Goal: Task Accomplishment & Management: Use online tool/utility

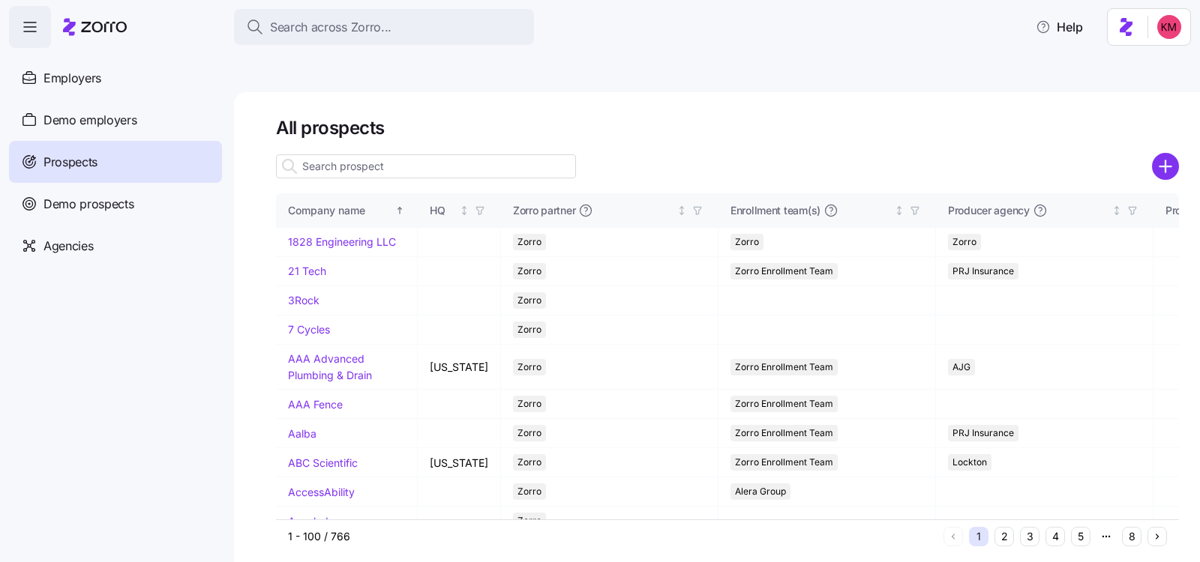
click at [361, 151] on div at bounding box center [426, 166] width 300 height 30
click at [366, 154] on input at bounding box center [426, 166] width 300 height 24
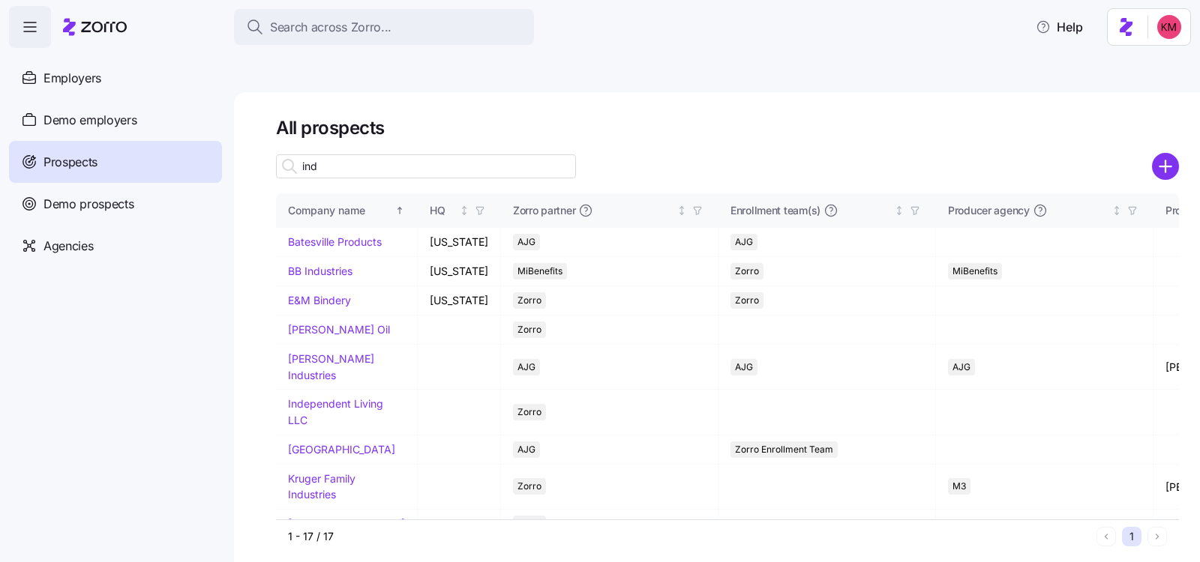
click at [459, 154] on input "ind" at bounding box center [426, 166] width 300 height 24
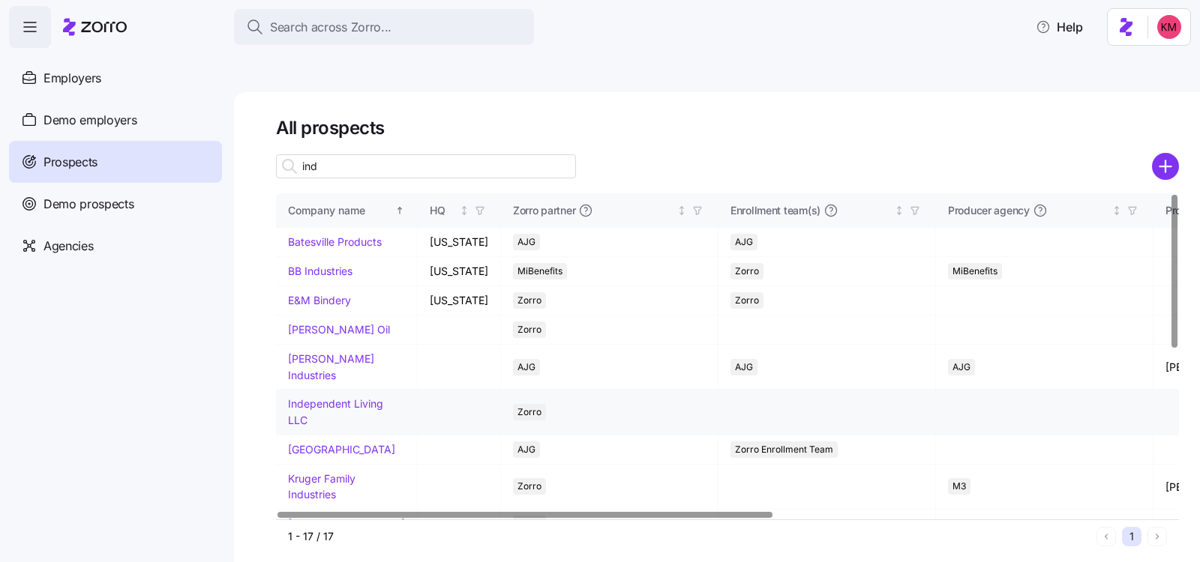
type input "ind"
click at [322, 390] on td "Independent Living LLC" at bounding box center [347, 412] width 142 height 45
drag, startPoint x: 319, startPoint y: 385, endPoint x: 343, endPoint y: 385, distance: 24.0
click at [319, 397] on link "Independent Living LLC" at bounding box center [335, 411] width 95 height 29
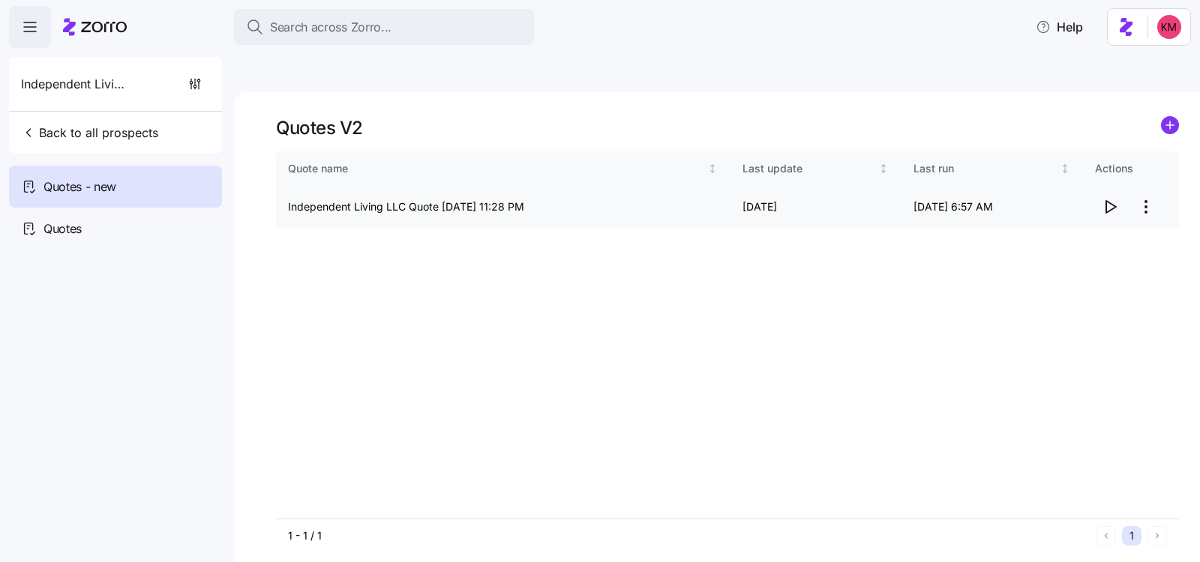
click at [1125, 192] on div at bounding box center [1131, 207] width 72 height 30
click at [1116, 198] on icon "button" at bounding box center [1110, 207] width 18 height 18
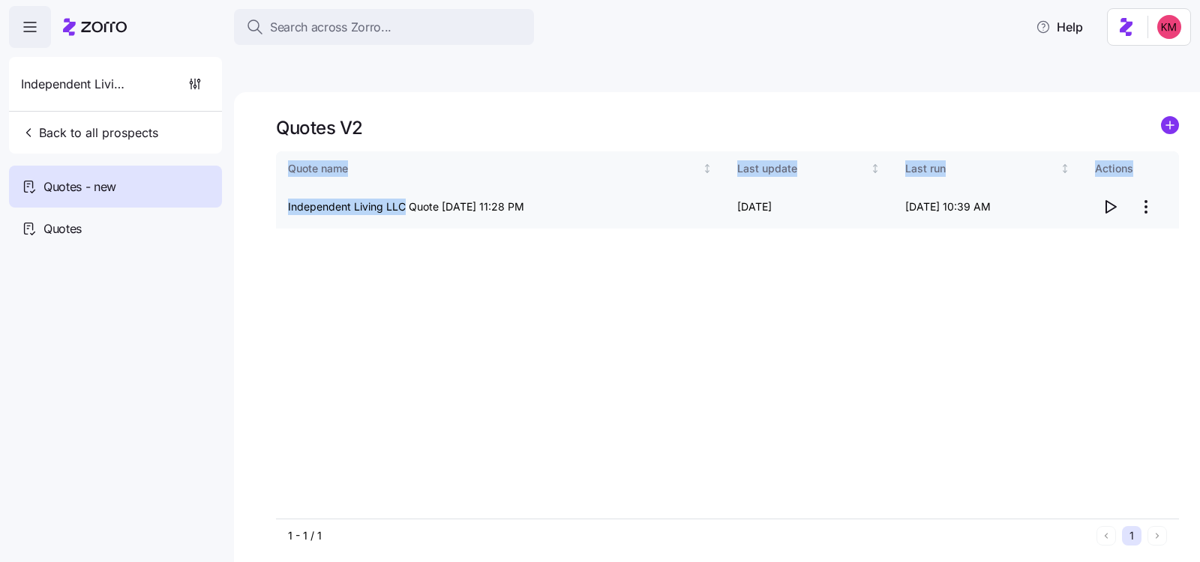
drag, startPoint x: 271, startPoint y: 171, endPoint x: 405, endPoint y: 173, distance: 134.3
click at [403, 173] on div "Quotes V2 Quote name Last update Last run Actions Independent Living LLC Quote …" at bounding box center [717, 344] width 966 height 505
click at [406, 186] on td "Independent Living LLC Quote [DATE] 11:28 PM" at bounding box center [500, 207] width 449 height 43
drag, startPoint x: 405, startPoint y: 171, endPoint x: 288, endPoint y: 173, distance: 117.0
click at [288, 186] on td "Independent Living LLC Quote [DATE] 11:28 PM" at bounding box center [500, 207] width 449 height 43
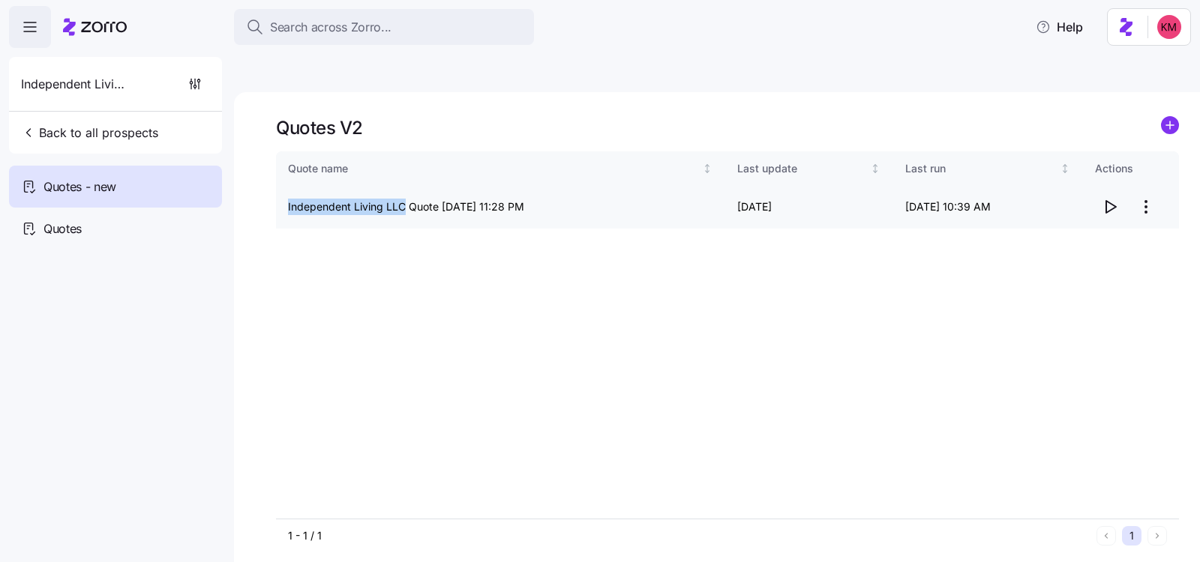
copy td "Independent Living LLC"
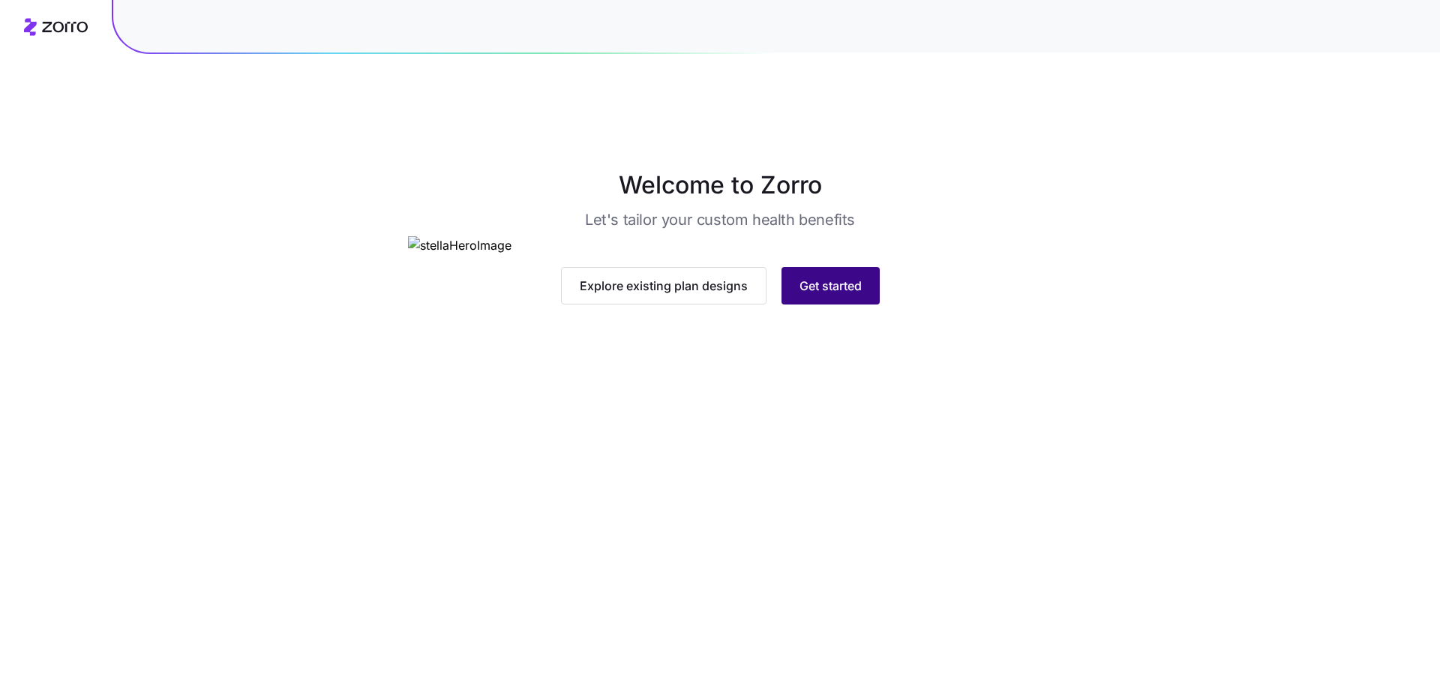
click at [844, 295] on span "Get started" at bounding box center [830, 286] width 62 height 18
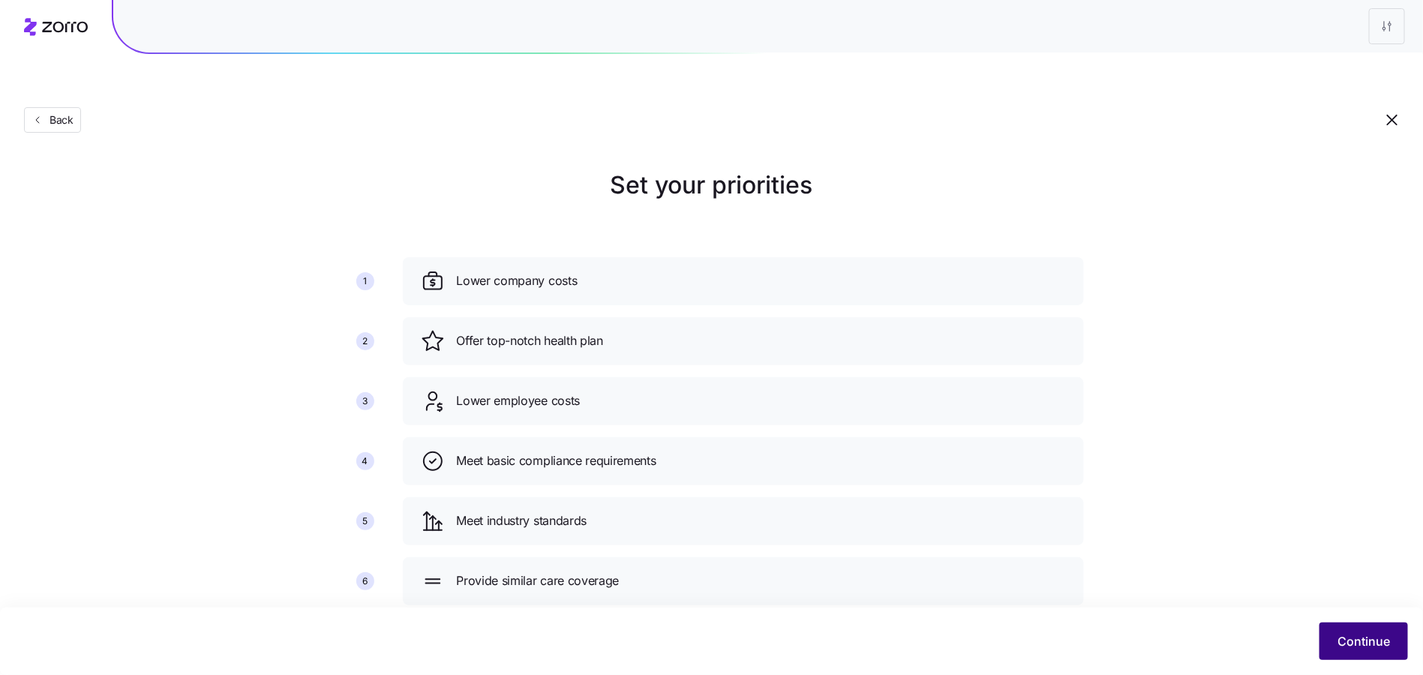
click at [1363, 651] on button "Continue" at bounding box center [1363, 640] width 88 height 37
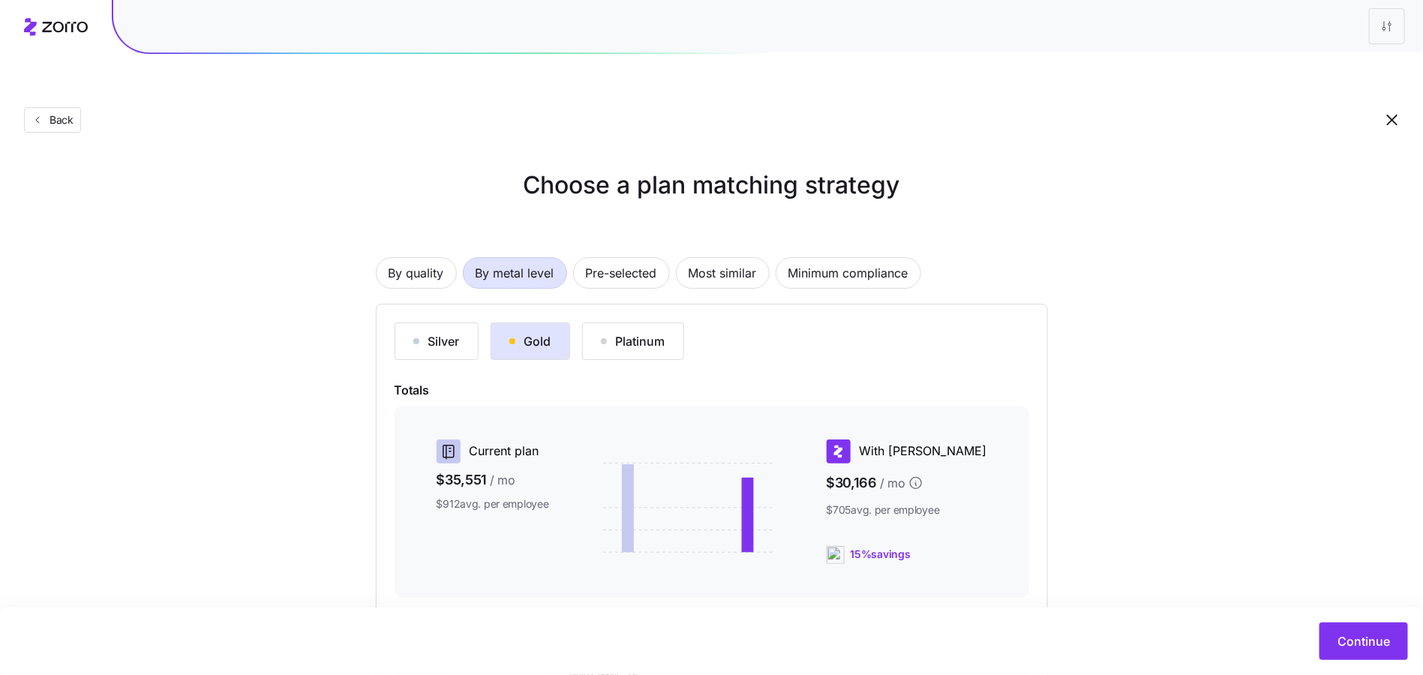
click at [971, 304] on div "Silver Gold Platinum Totals Current plan $35,551 / mo $912 avg. per employee Wi…" at bounding box center [712, 535] width 672 height 463
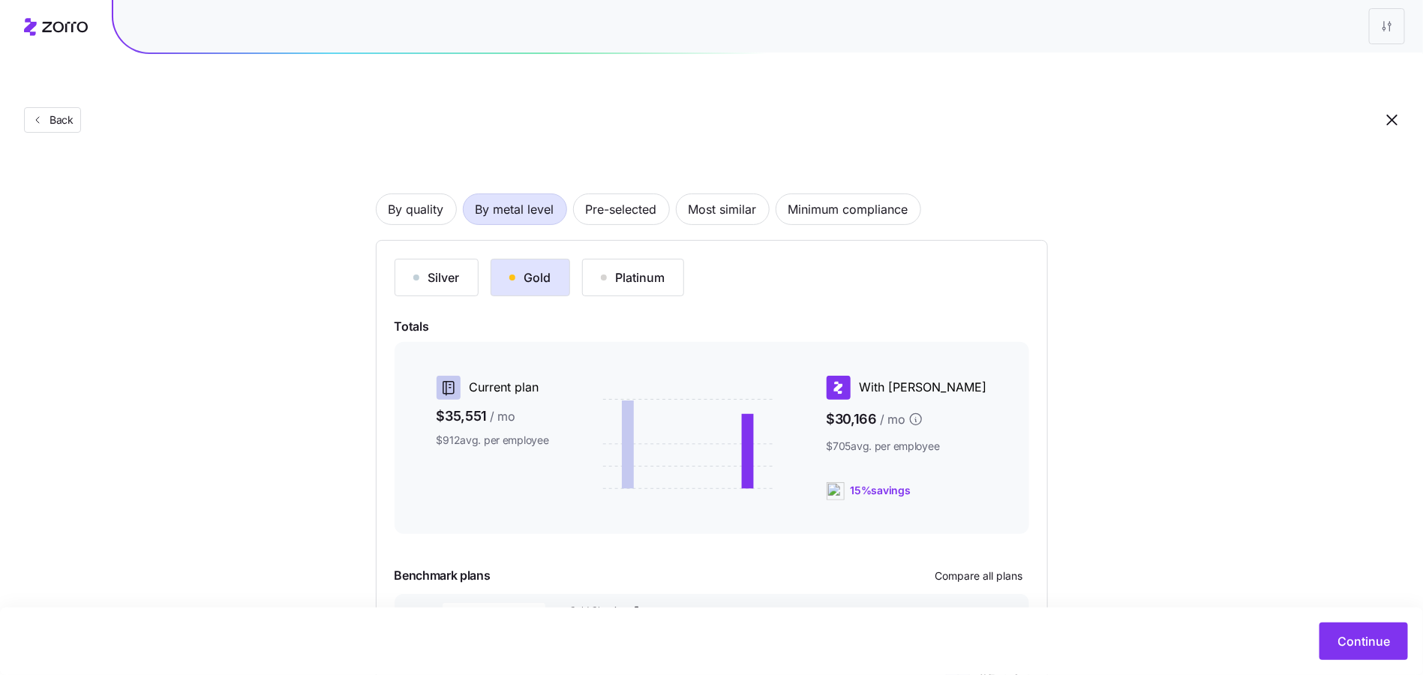
scroll to position [151, 0]
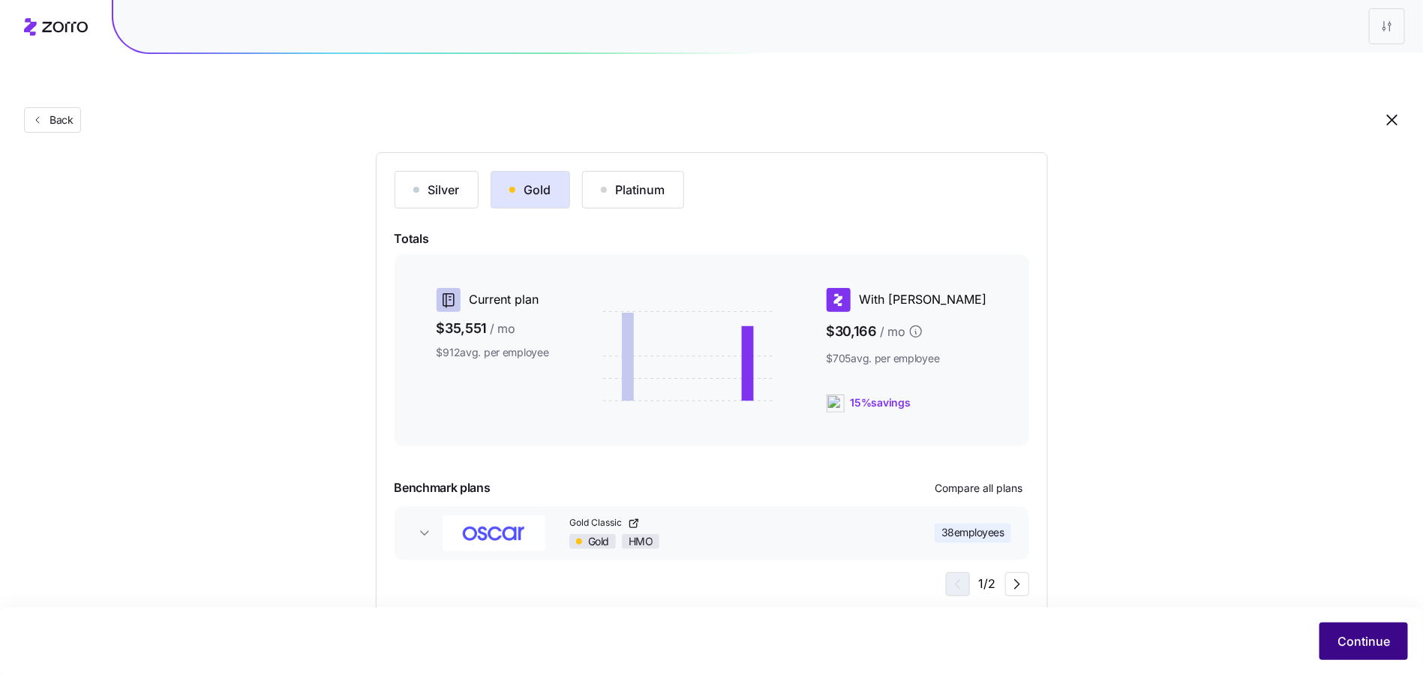
click at [1354, 637] on span "Continue" at bounding box center [1363, 641] width 52 height 18
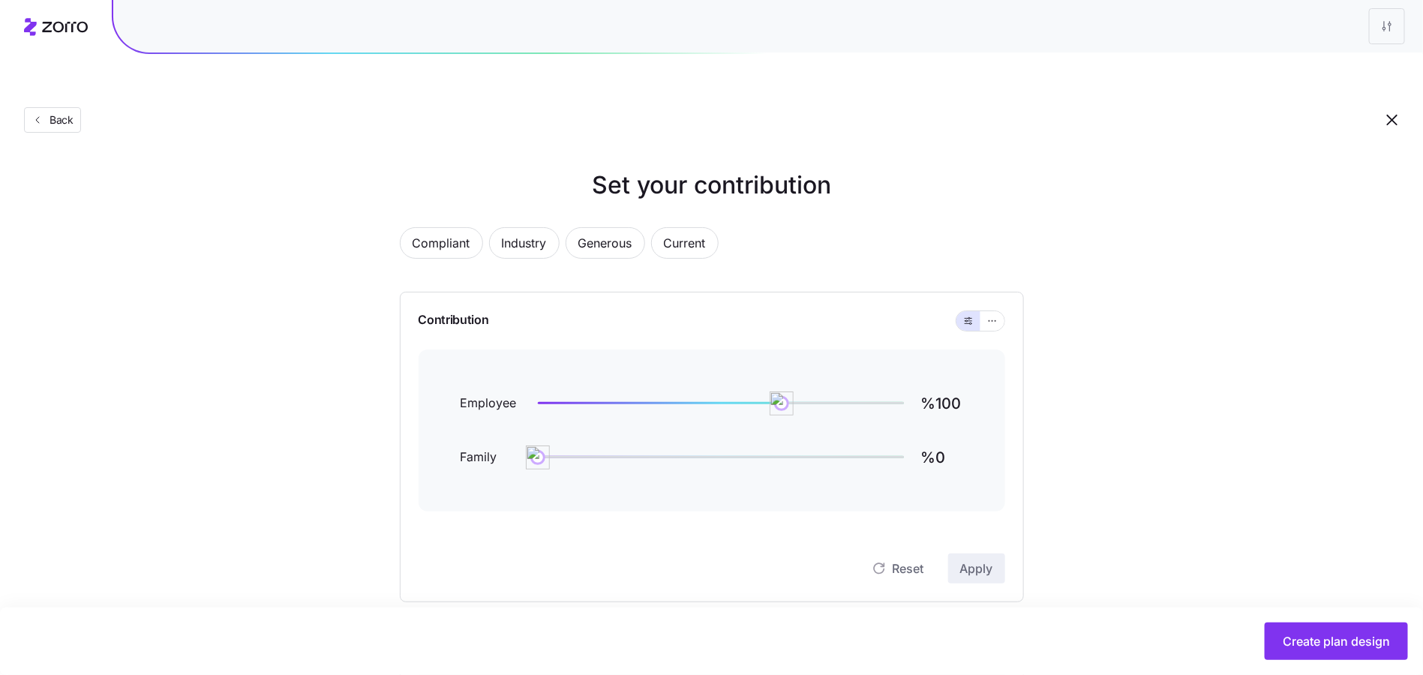
click at [958, 388] on div "Employee %100 Family %0" at bounding box center [711, 430] width 502 height 90
click at [958, 385] on input "%100" at bounding box center [942, 403] width 42 height 36
type input "%85"
click at [994, 312] on icon "button" at bounding box center [992, 321] width 10 height 18
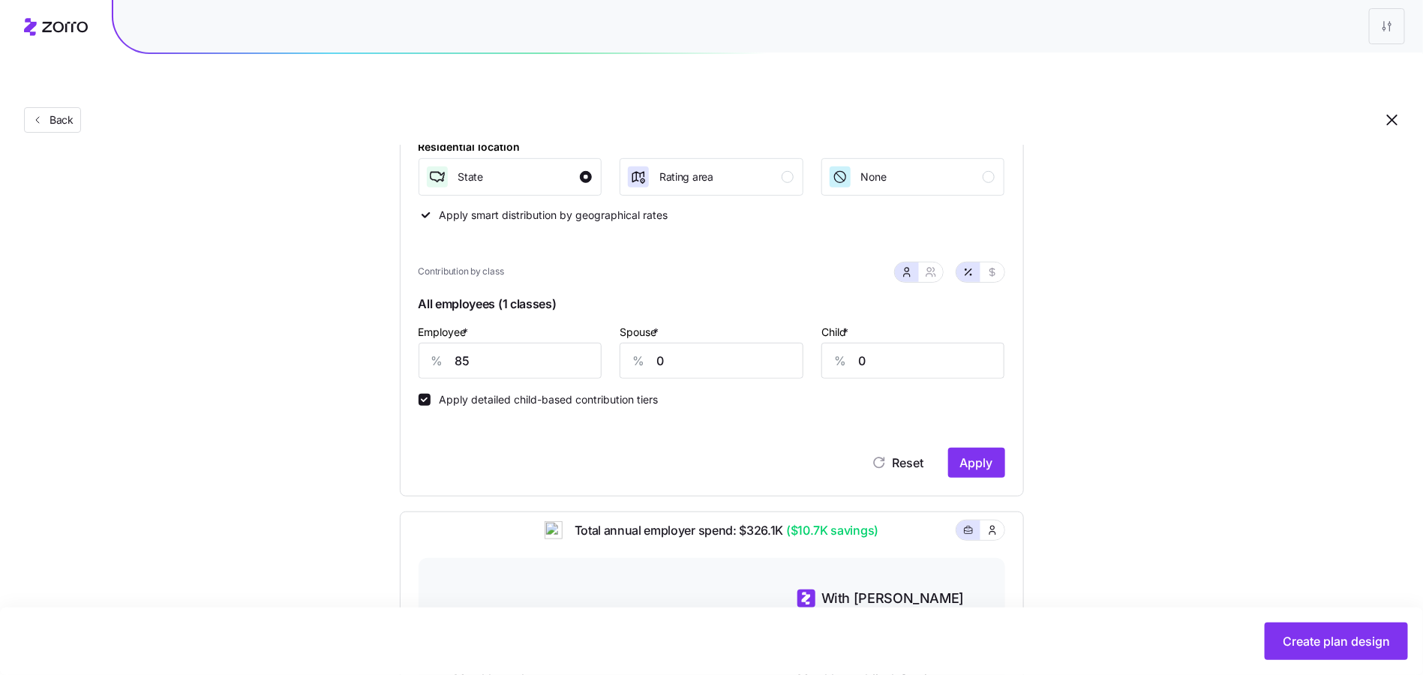
click at [973, 418] on div "Reset Apply" at bounding box center [711, 448] width 586 height 60
click at [975, 454] on span "Apply" at bounding box center [976, 463] width 33 height 18
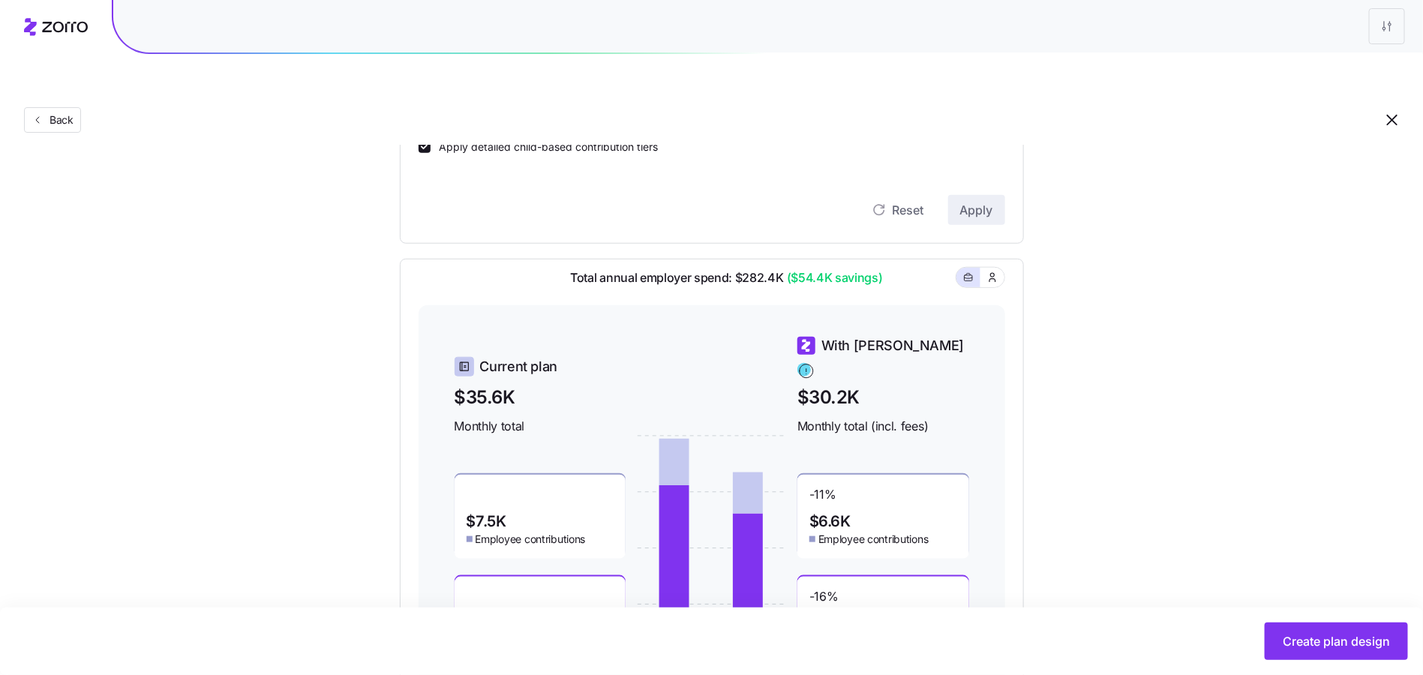
scroll to position [648, 0]
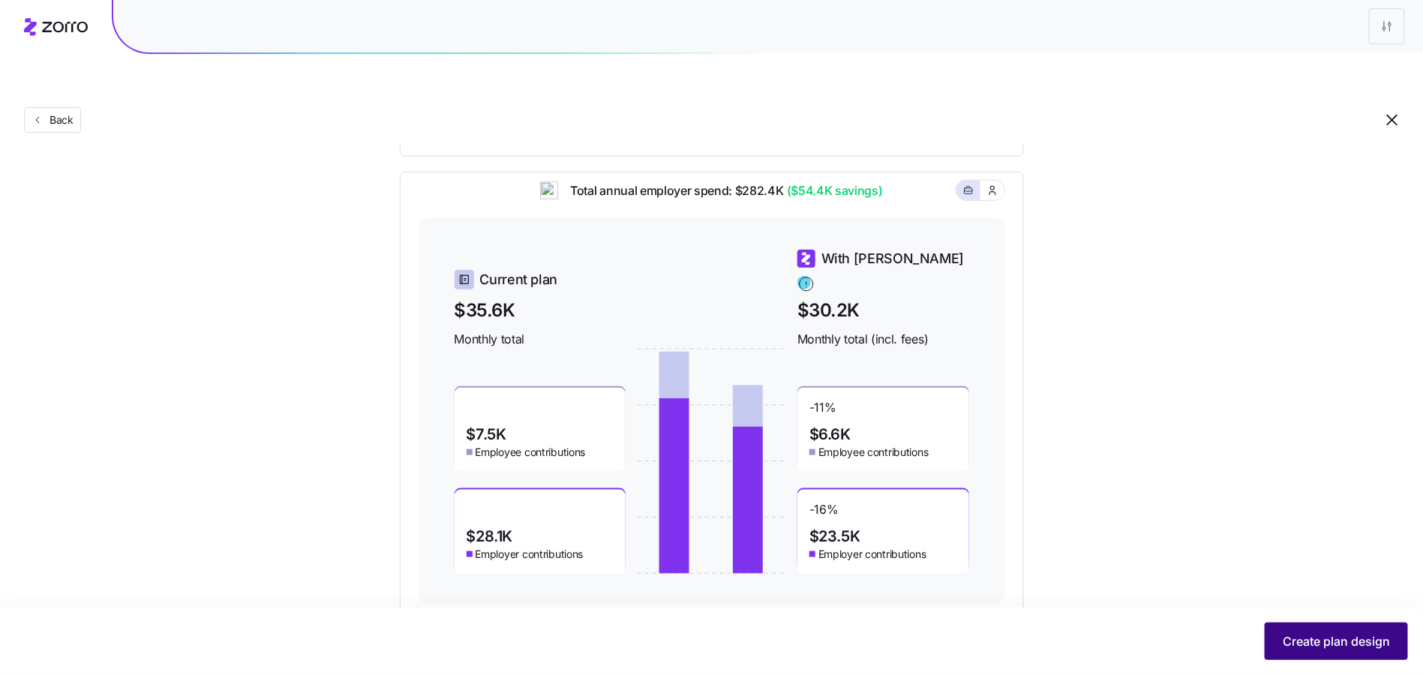
click at [1342, 635] on span "Create plan design" at bounding box center [1335, 641] width 107 height 18
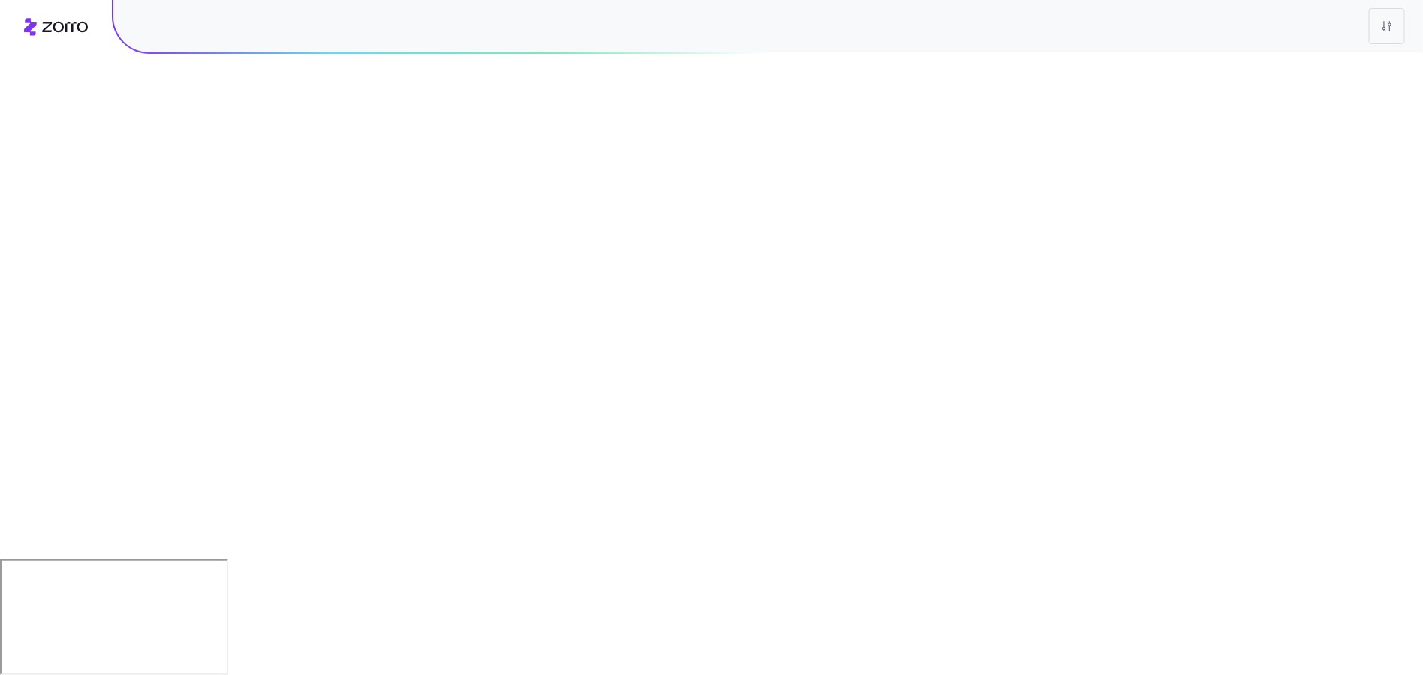
scroll to position [0, 0]
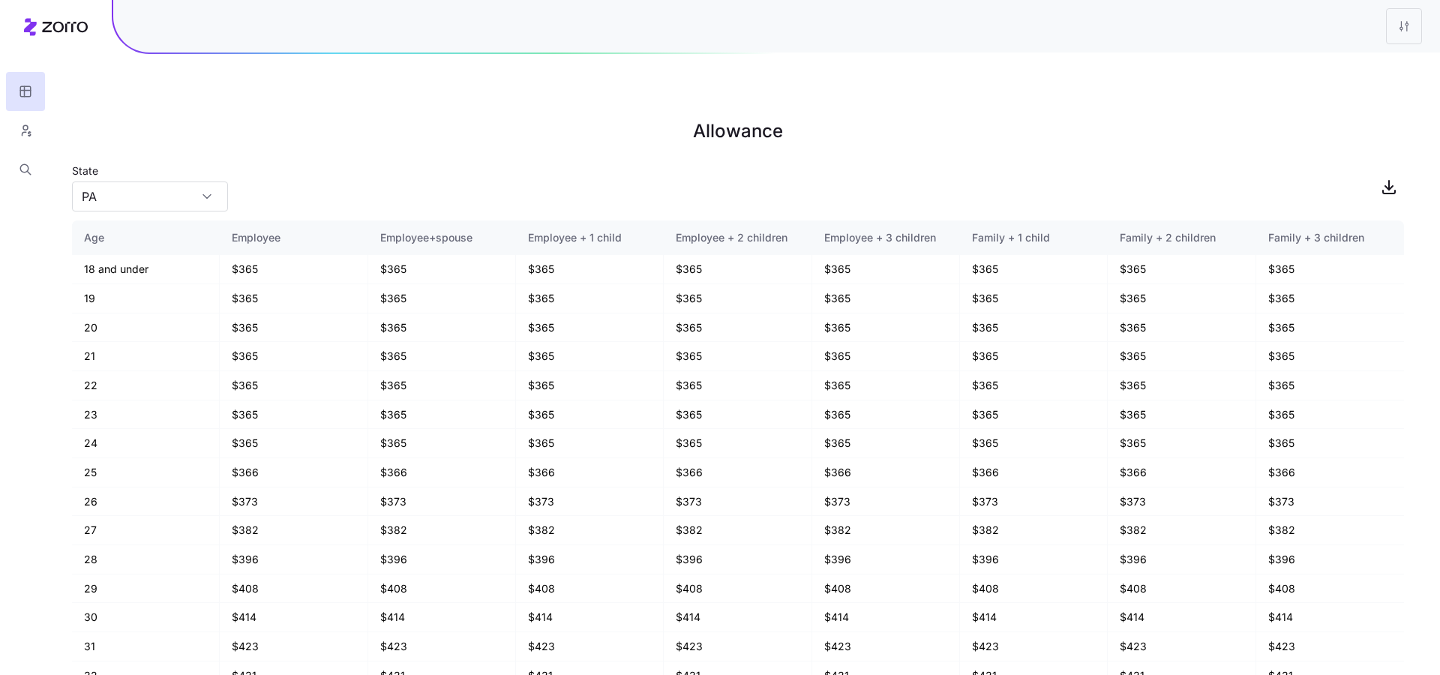
click at [1402, 6] on div at bounding box center [776, 26] width 1327 height 52
click at [1400, 27] on html "Allowance State PA Age Employee Employee+spouse Employee + 1 child Employee + 2…" at bounding box center [720, 413] width 1440 height 826
click at [1338, 73] on div "Edit plan design" at bounding box center [1313, 66] width 79 height 16
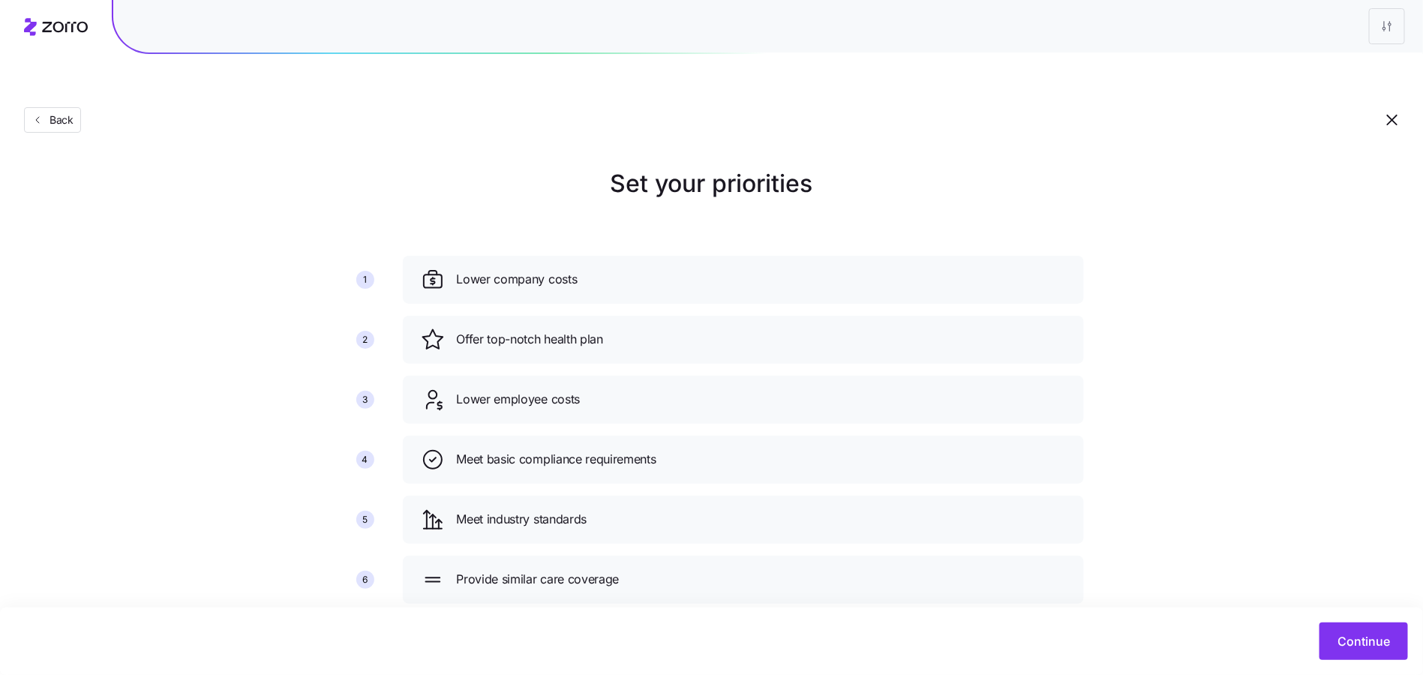
scroll to position [2, 0]
click at [1324, 439] on div "Set your priorities 1 2 3 4 5 6 Lower company costs Offer top-notch health plan…" at bounding box center [711, 390] width 1423 height 450
click at [1357, 622] on div "Continue" at bounding box center [711, 640] width 1423 height 67
click at [1357, 631] on button "Continue" at bounding box center [1363, 640] width 88 height 37
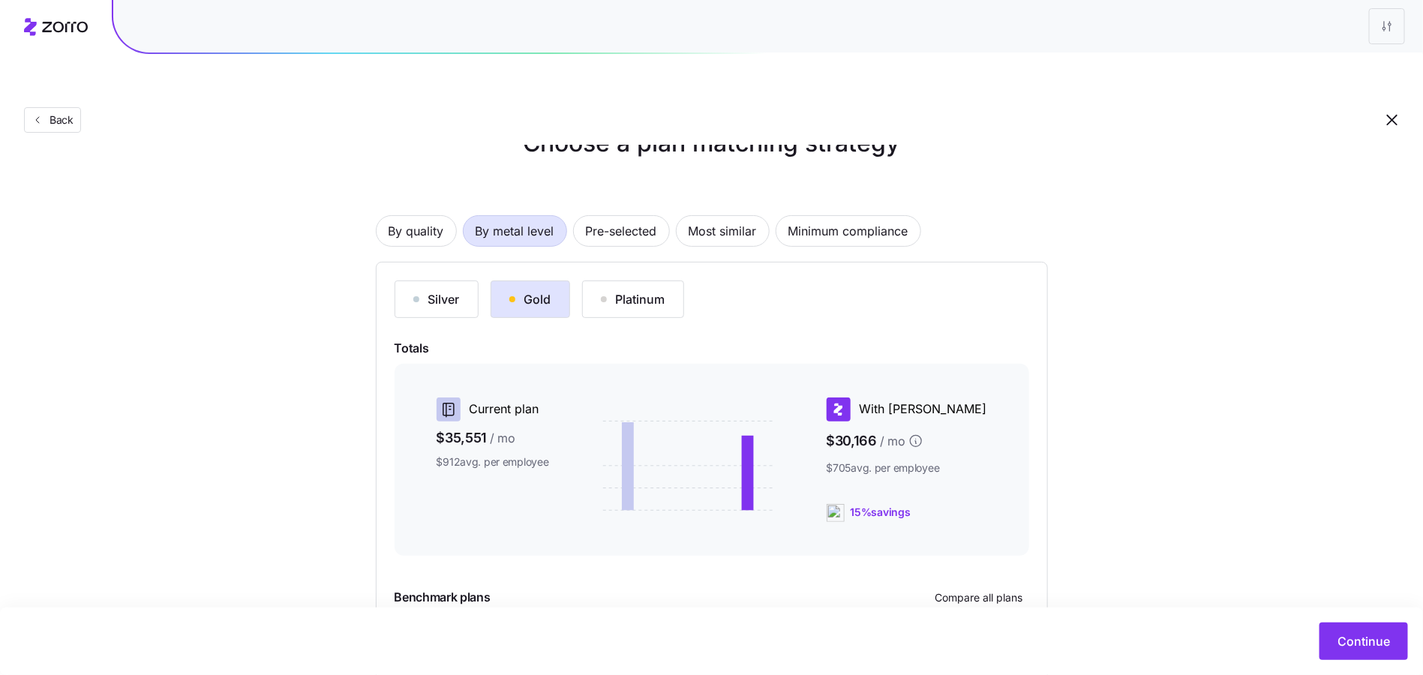
scroll to position [151, 0]
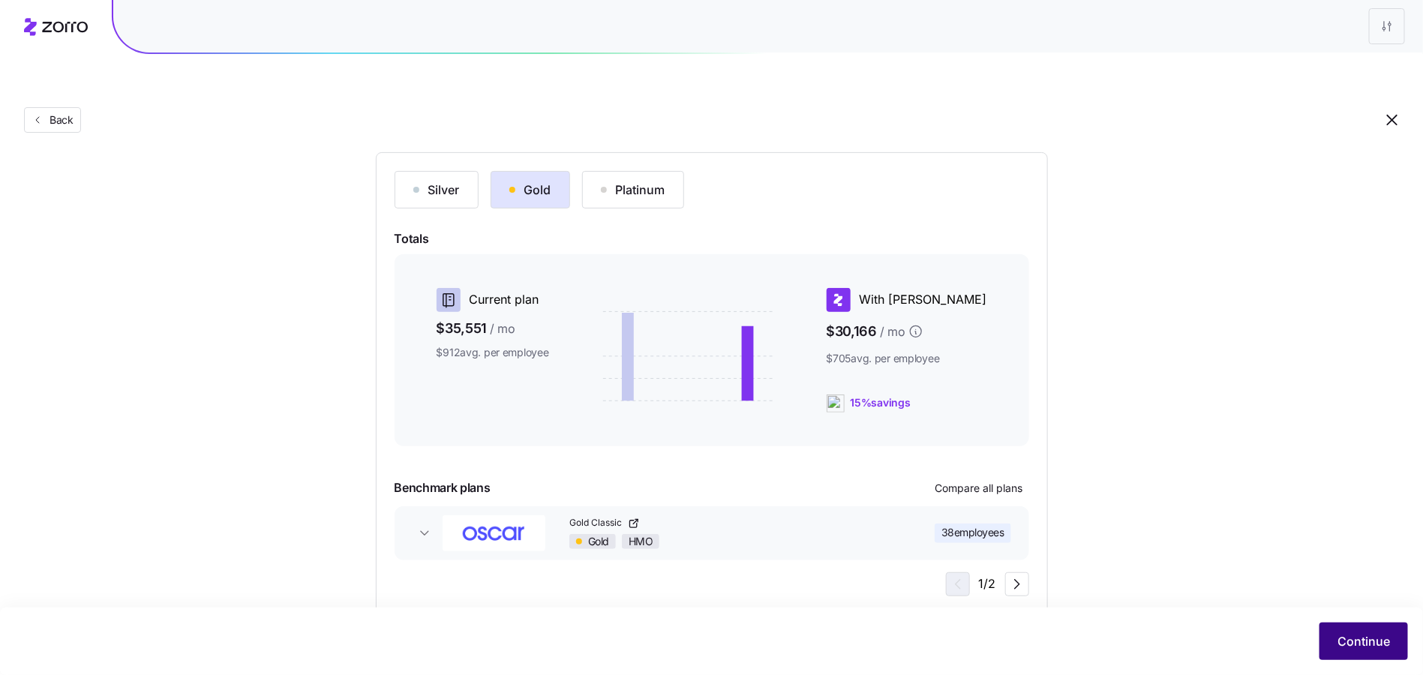
click at [1337, 637] on button "Continue" at bounding box center [1363, 640] width 88 height 37
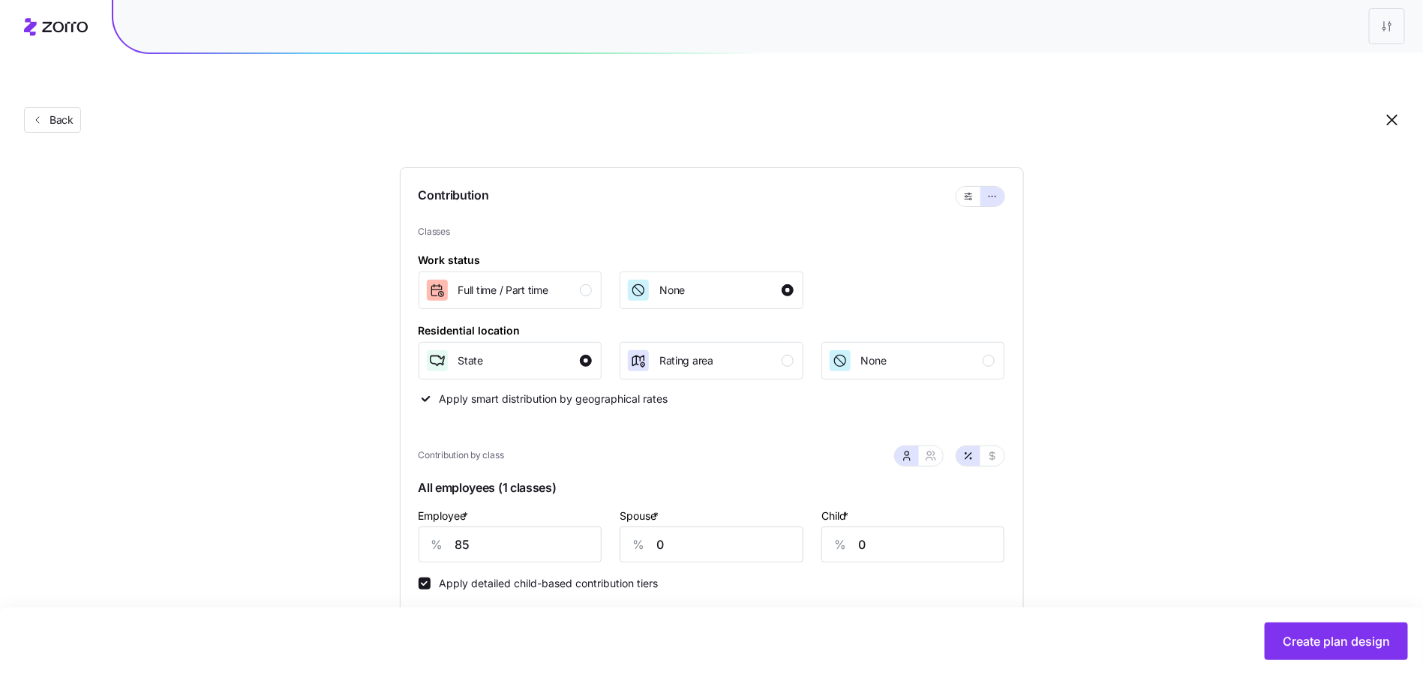
scroll to position [413, 0]
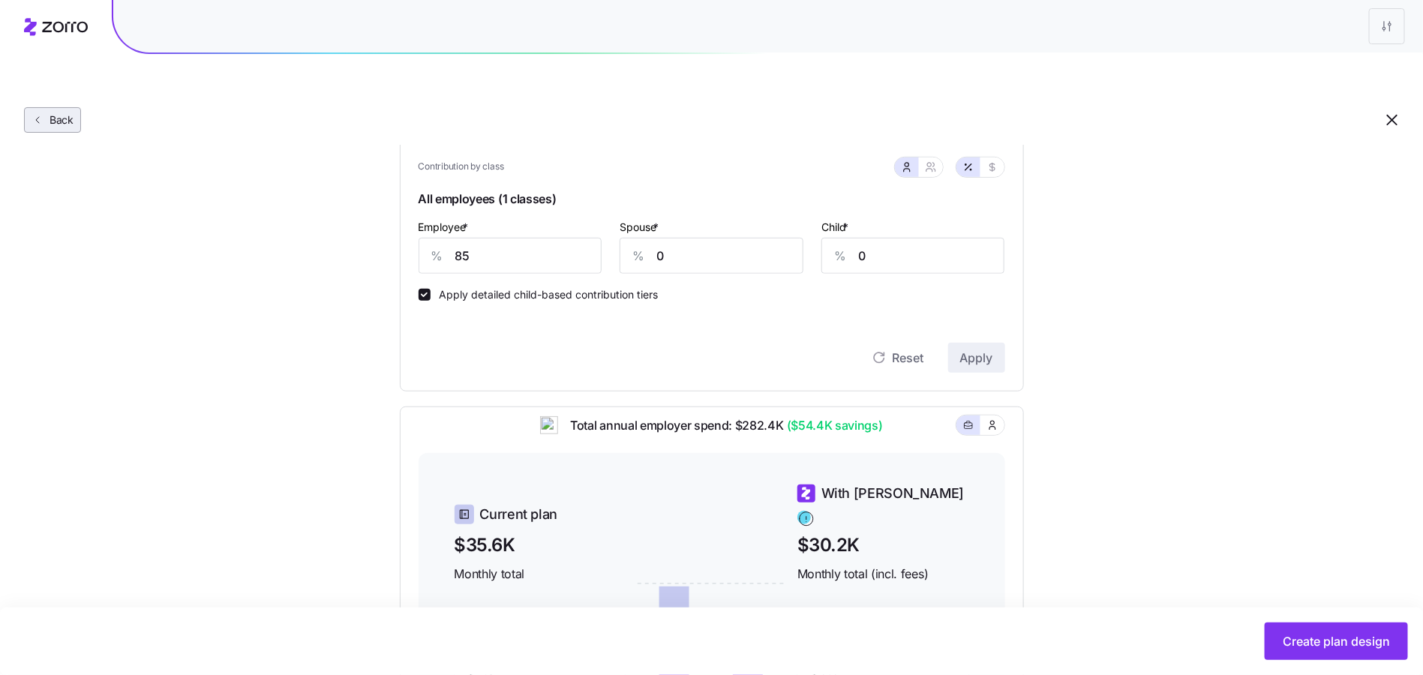
click at [48, 112] on span "Back" at bounding box center [58, 119] width 30 height 15
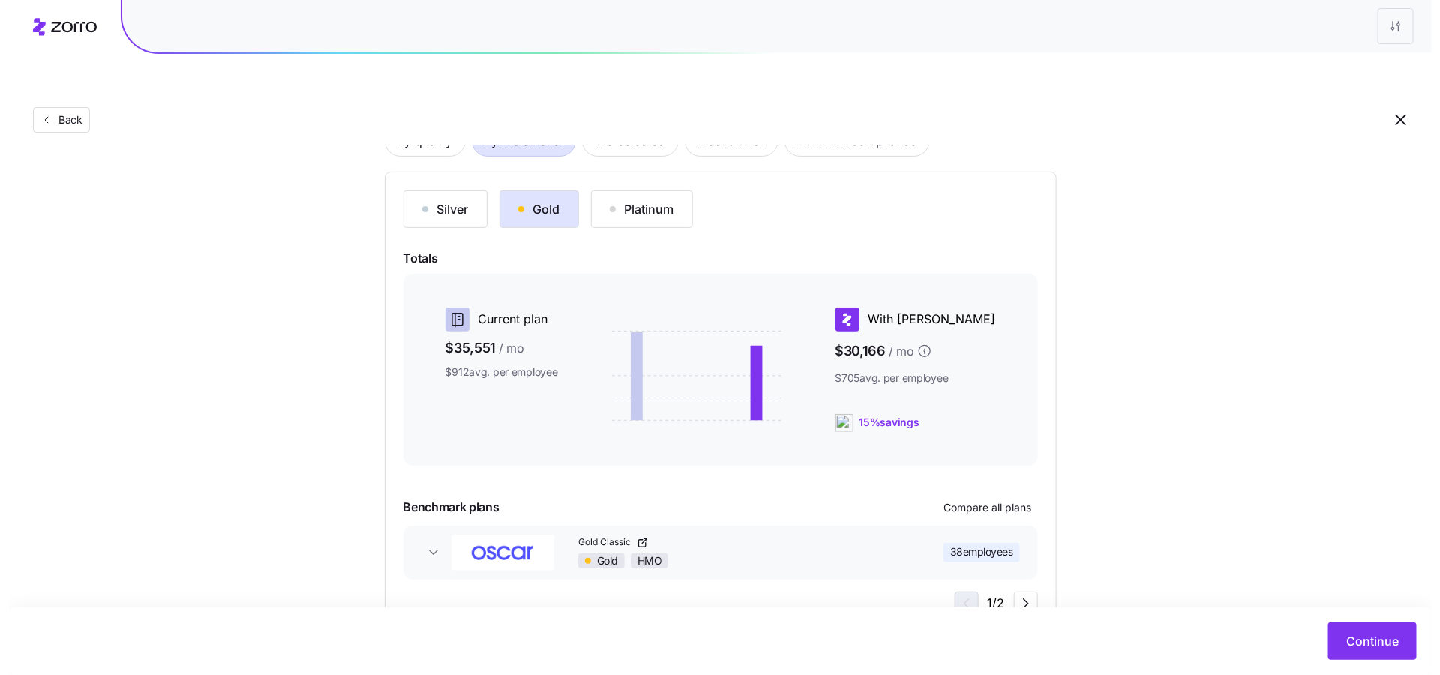
scroll to position [151, 0]
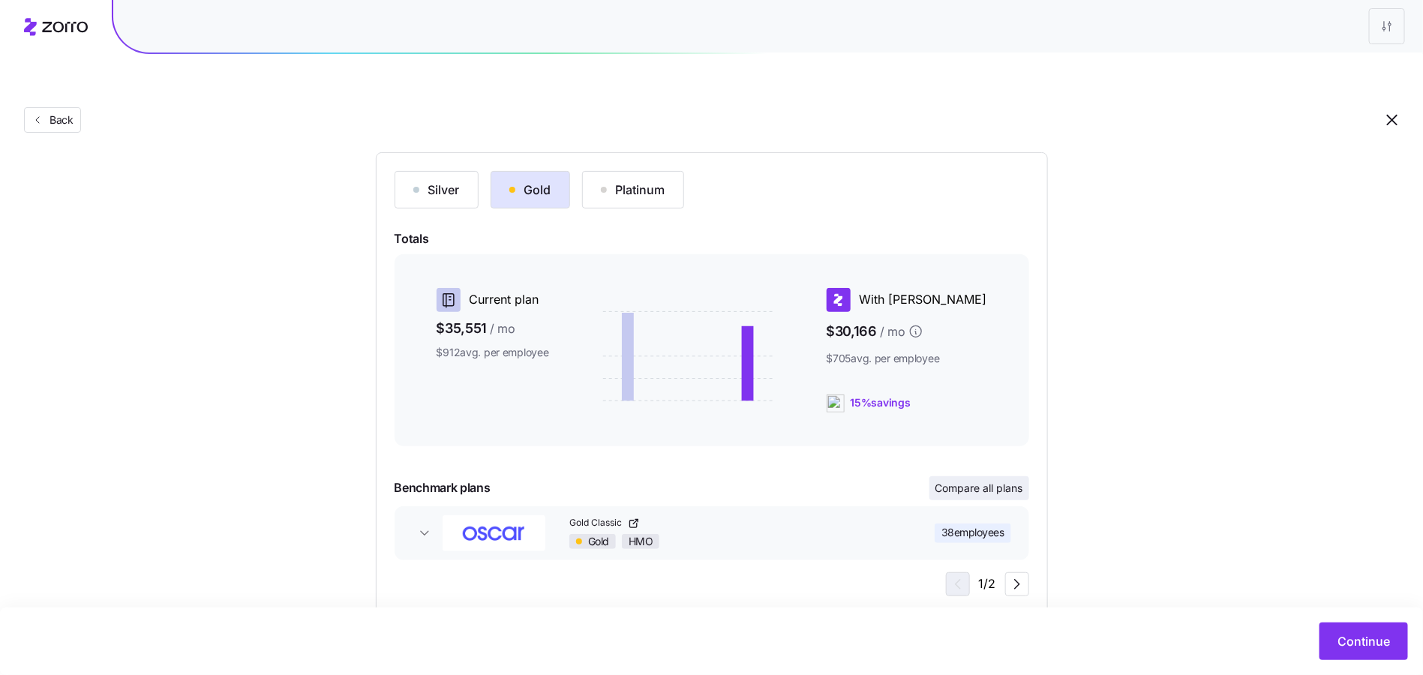
click at [978, 476] on button "Compare all plans" at bounding box center [979, 488] width 100 height 24
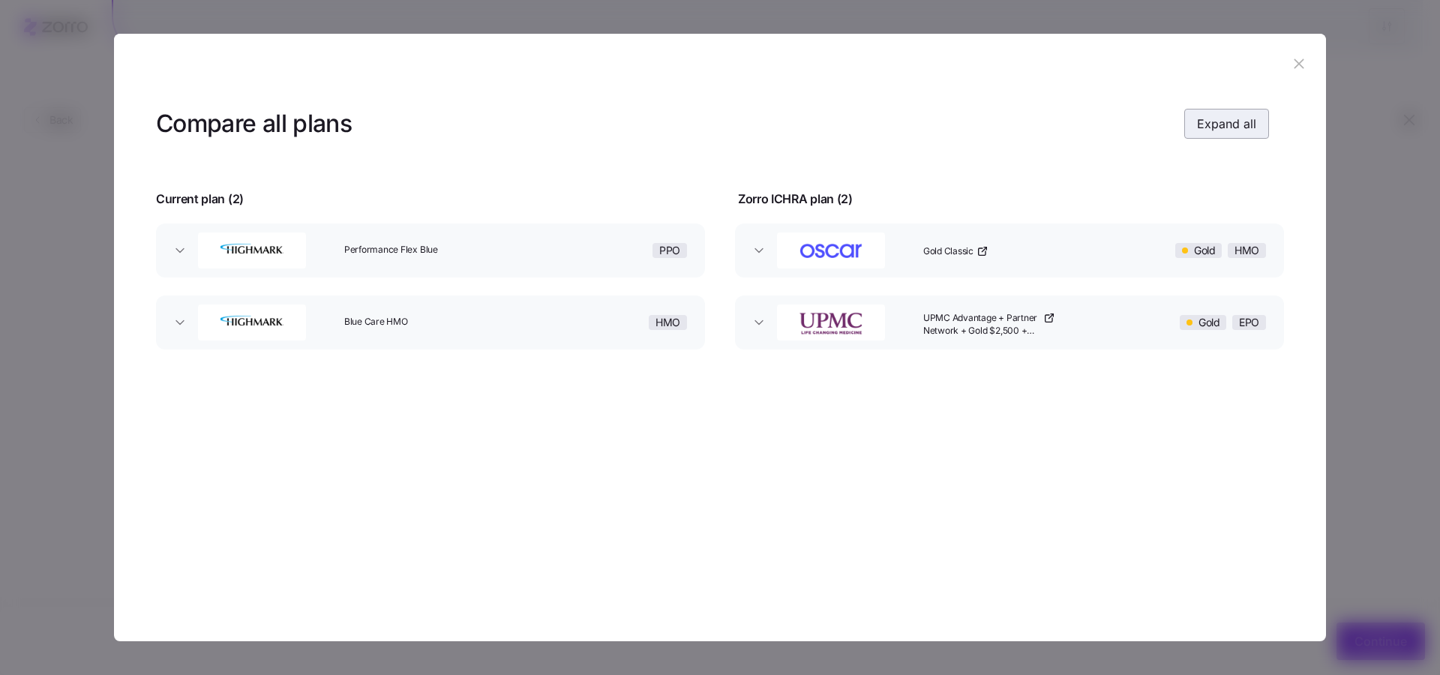
click at [1260, 109] on div "Compare all plans Expand all" at bounding box center [712, 124] width 1113 height 34
click at [1264, 112] on button "Expand all" at bounding box center [1226, 124] width 85 height 30
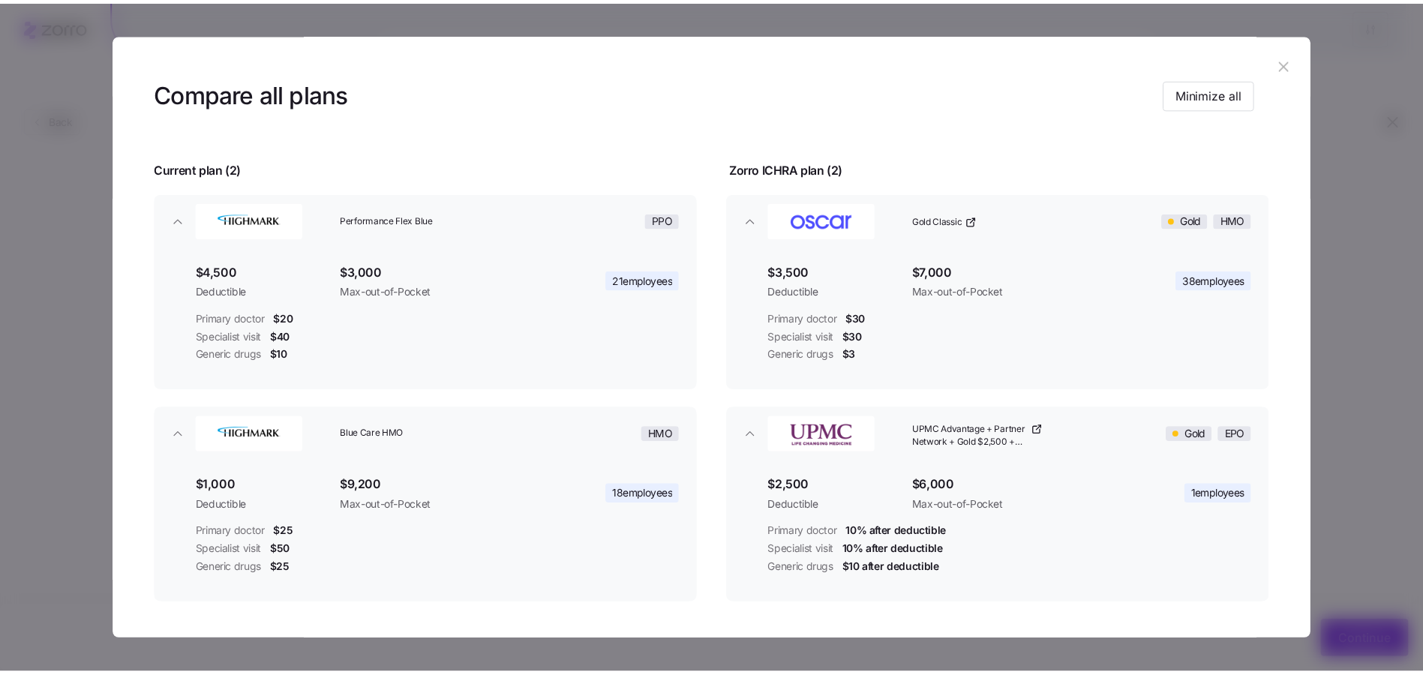
scroll to position [85, 0]
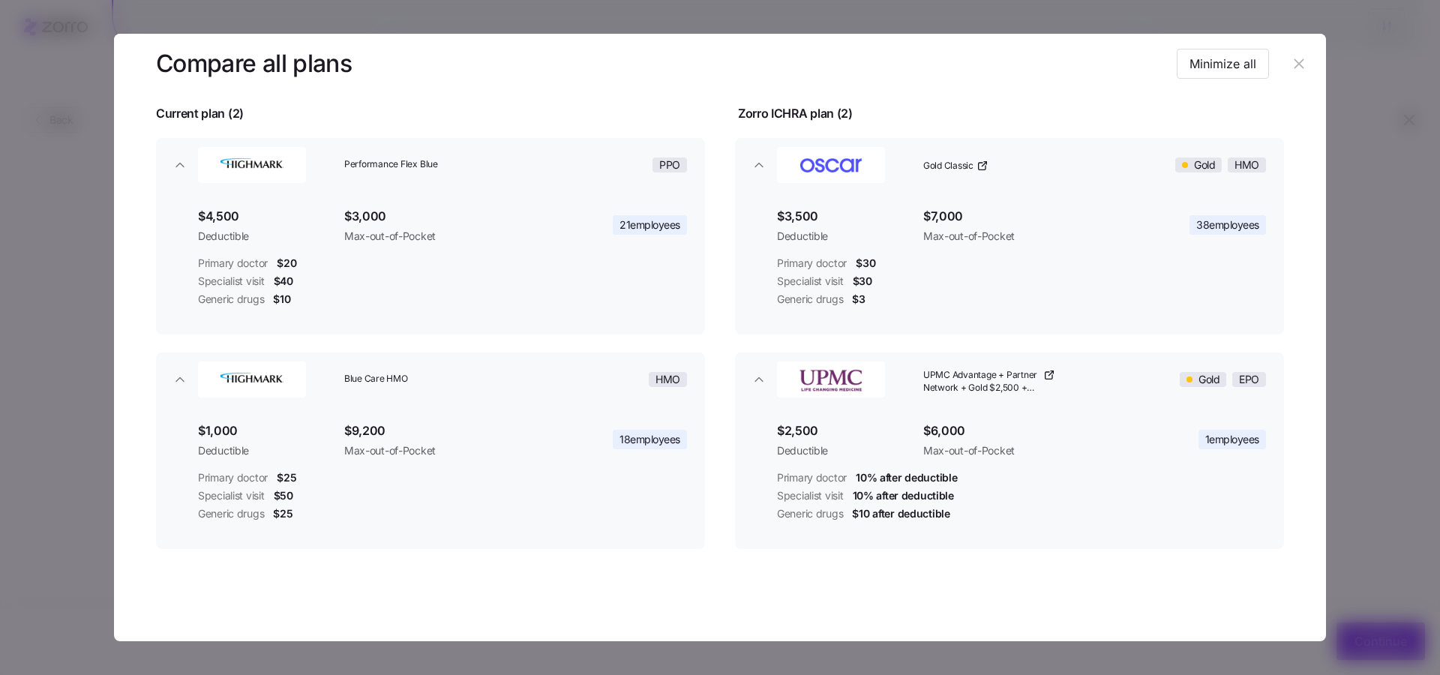
click at [1317, 58] on header at bounding box center [720, 64] width 1212 height 60
click at [1287, 67] on button "button" at bounding box center [1299, 64] width 24 height 24
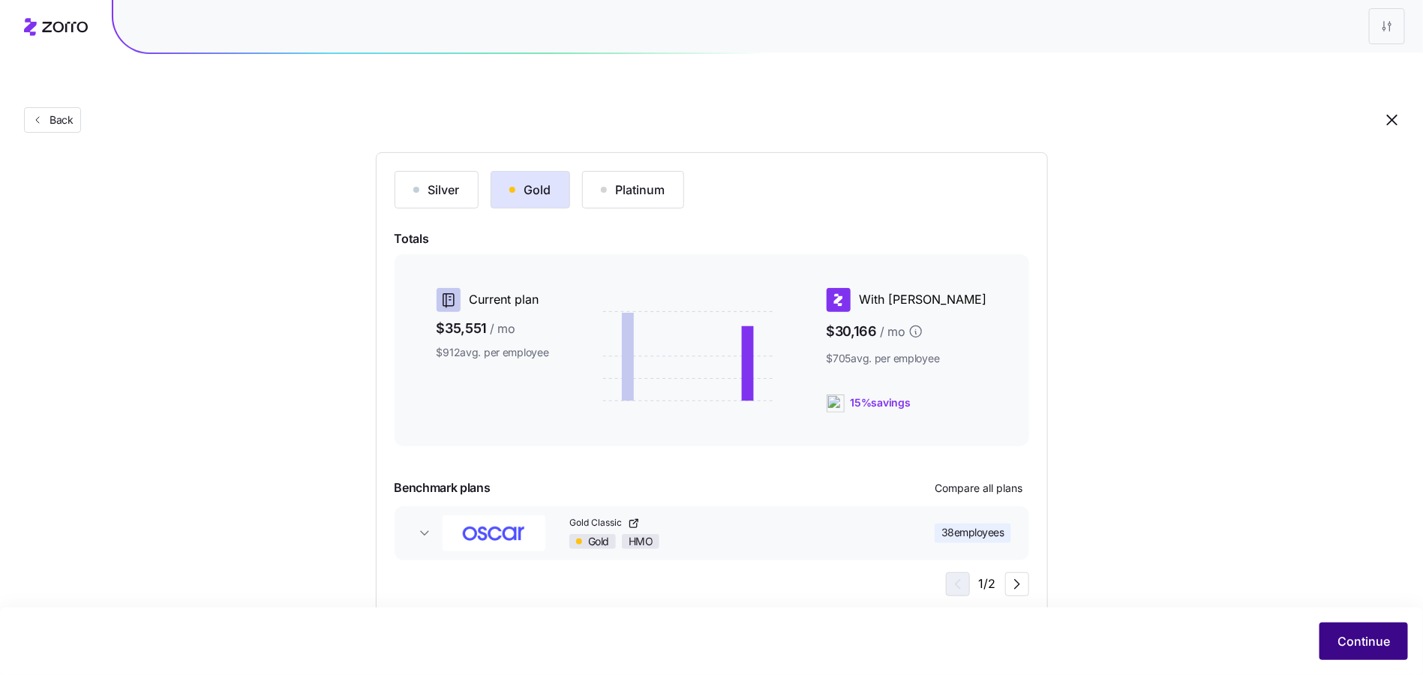
click at [1380, 645] on span "Continue" at bounding box center [1363, 641] width 52 height 18
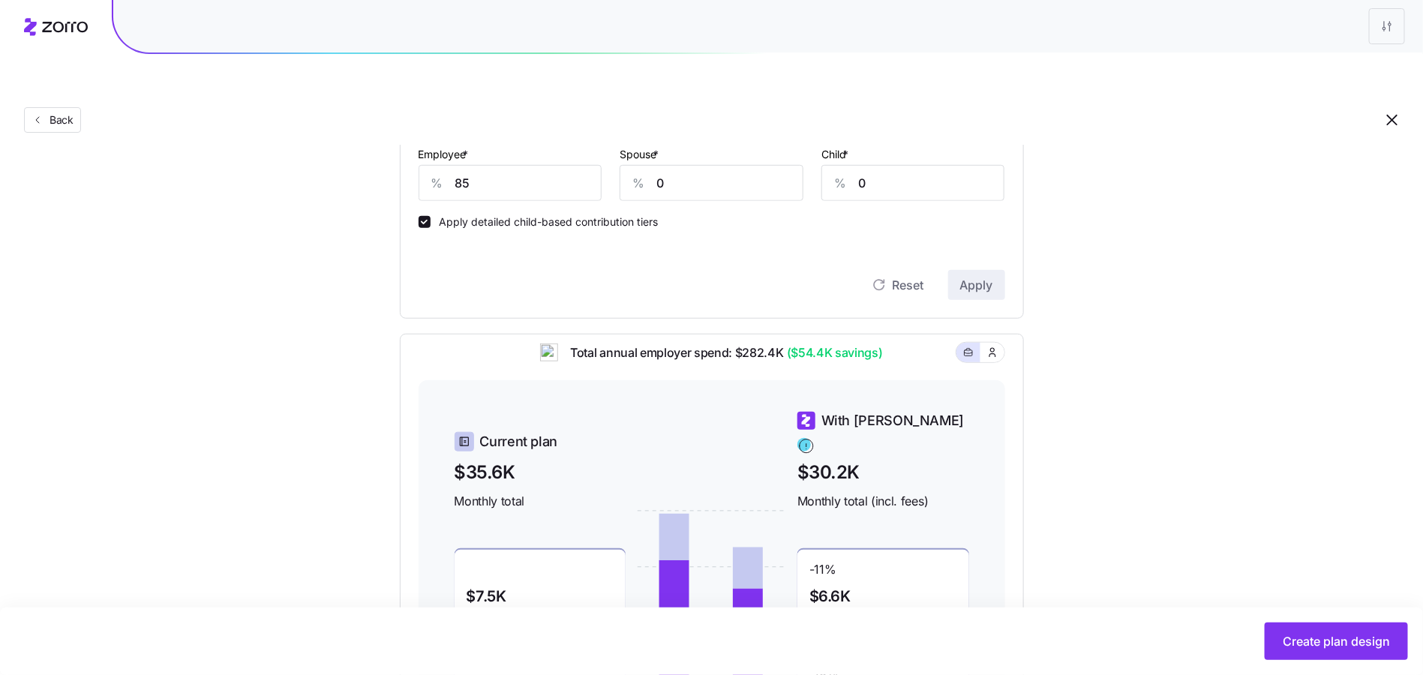
scroll to position [648, 0]
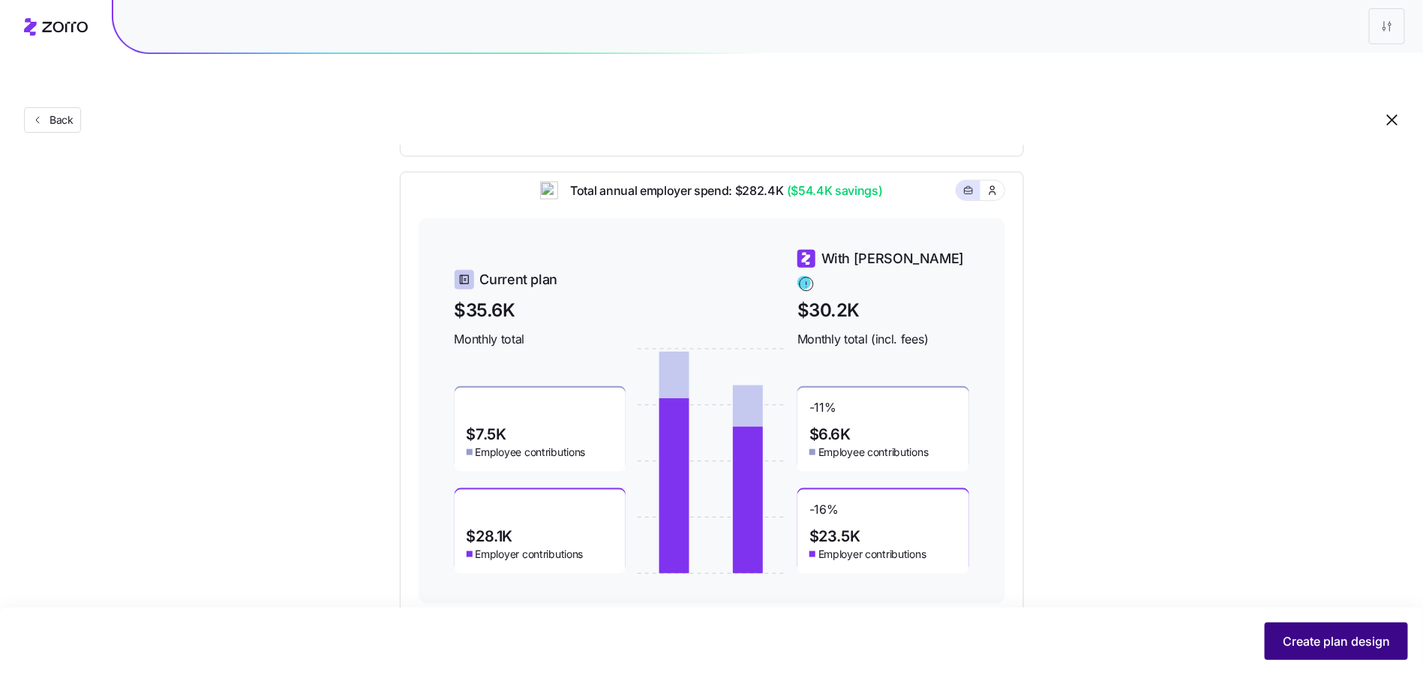
click at [1326, 650] on button "Create plan design" at bounding box center [1335, 640] width 143 height 37
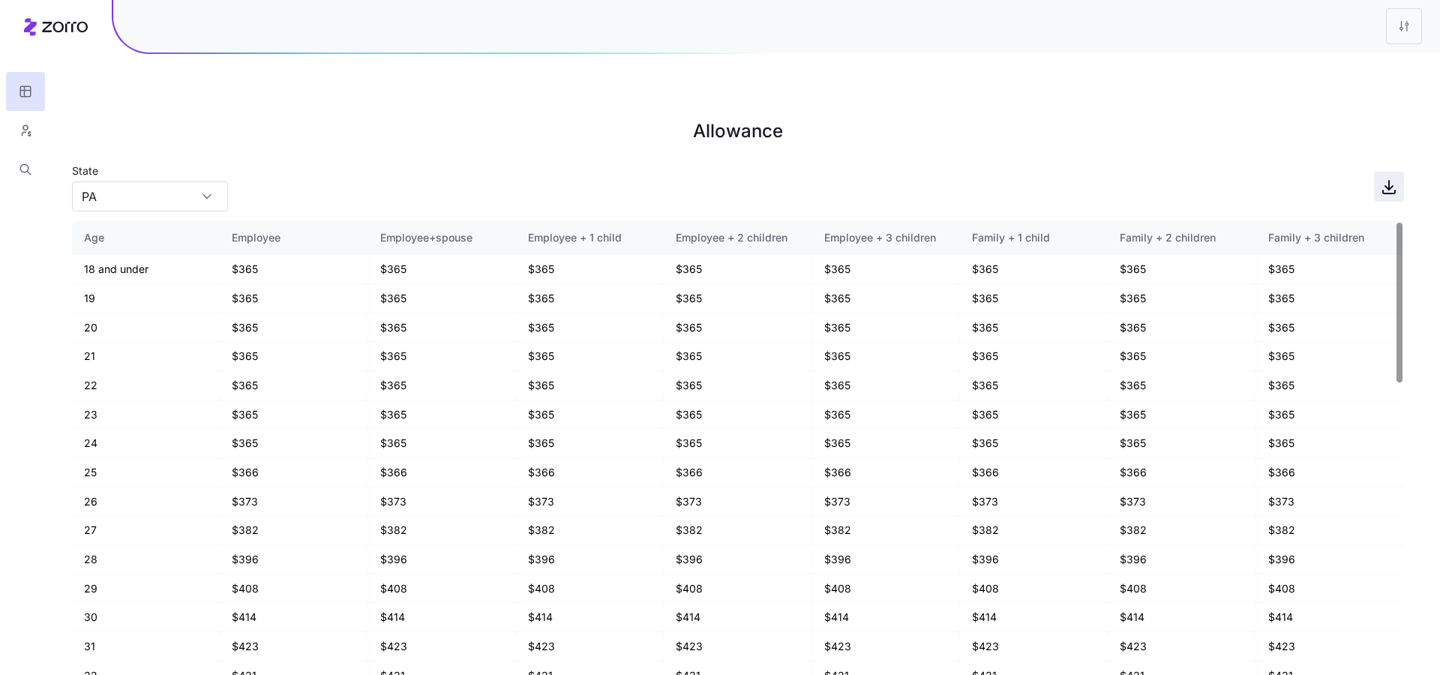
click at [1387, 178] on icon "button" at bounding box center [1389, 187] width 18 height 18
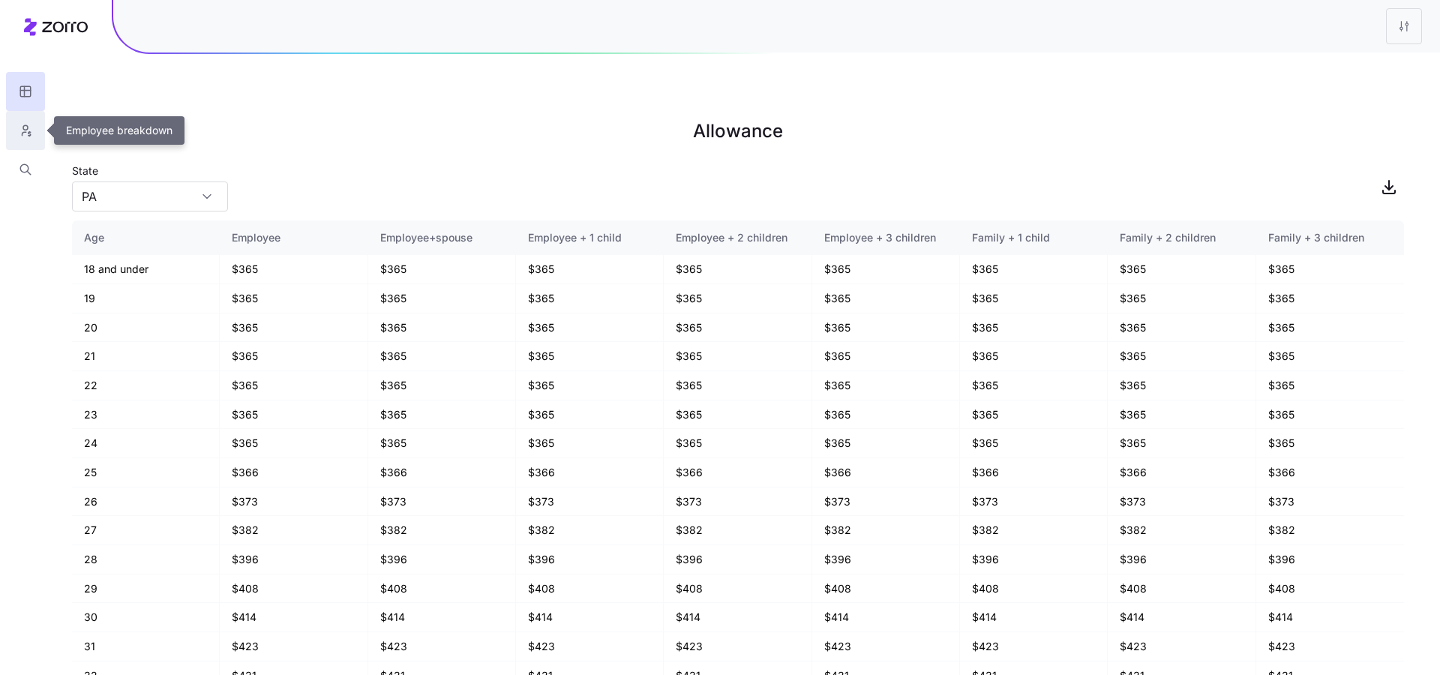
click at [22, 125] on icon "button" at bounding box center [25, 130] width 13 height 15
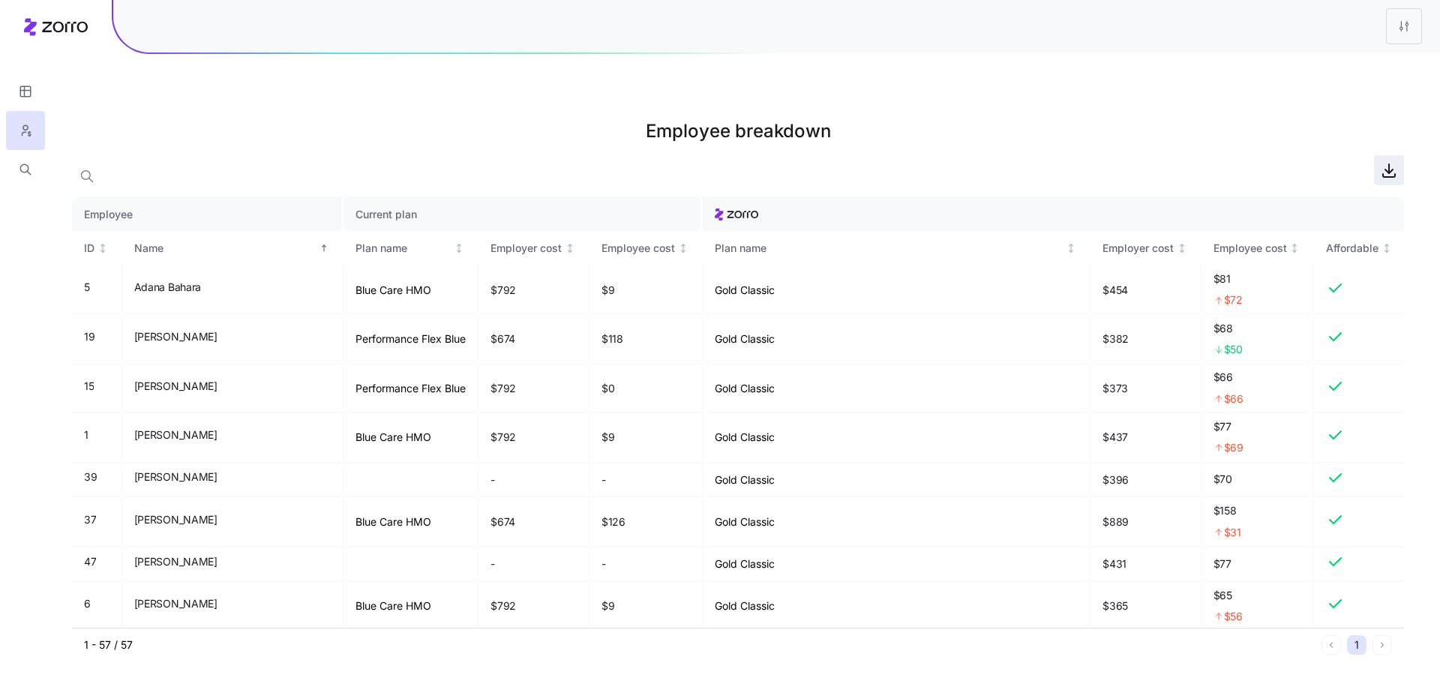
click at [1393, 161] on icon "button" at bounding box center [1389, 170] width 18 height 18
click at [1416, 22] on html "Employee breakdown Employee Current plan ID Name Plan name Employer cost Employ…" at bounding box center [720, 413] width 1440 height 826
click at [1329, 71] on div "Edit plan design" at bounding box center [1313, 66] width 79 height 16
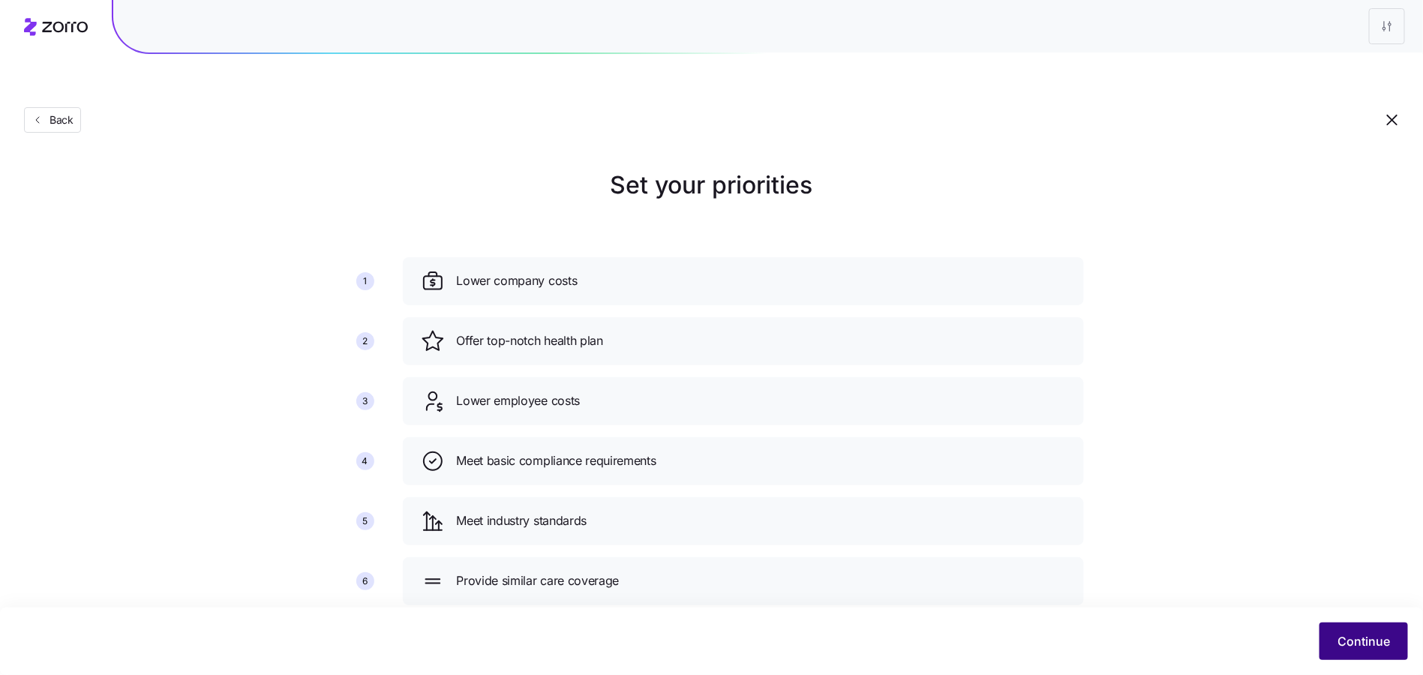
click at [1350, 652] on button "Continue" at bounding box center [1363, 640] width 88 height 37
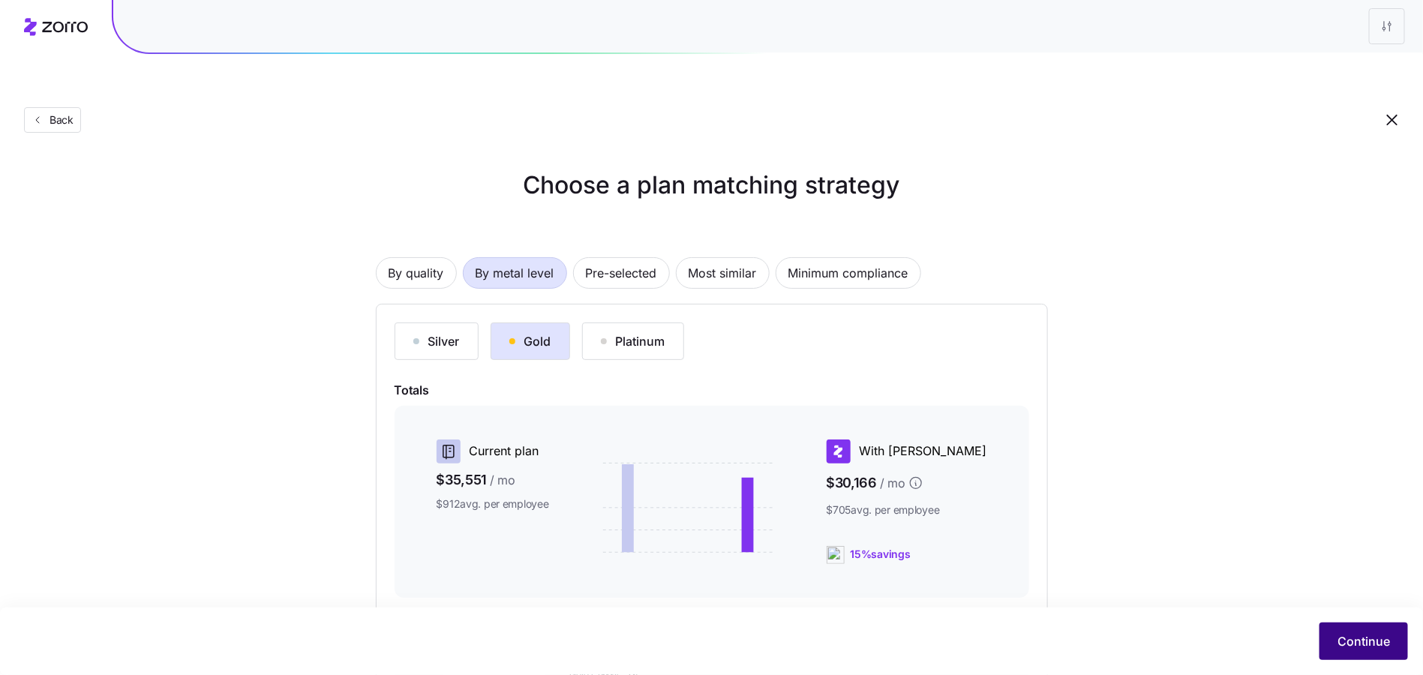
click at [1366, 638] on span "Continue" at bounding box center [1363, 641] width 52 height 18
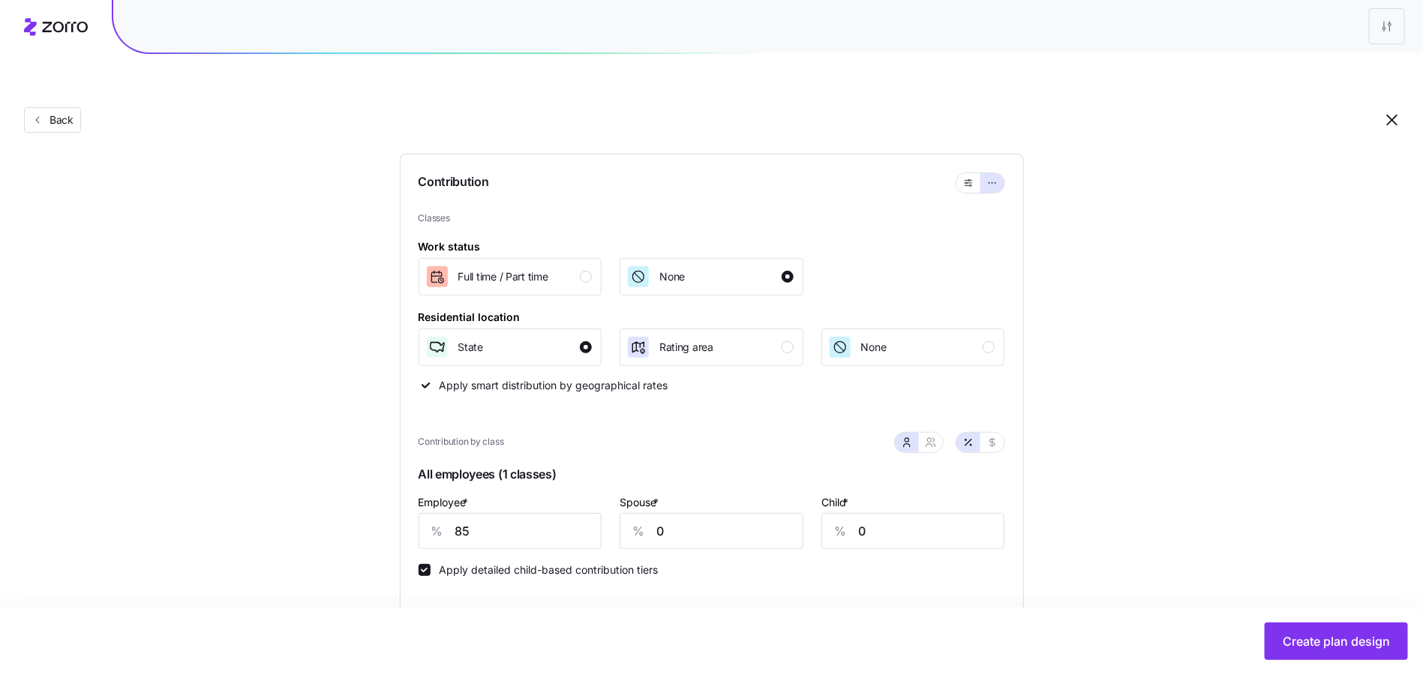
scroll to position [446, 0]
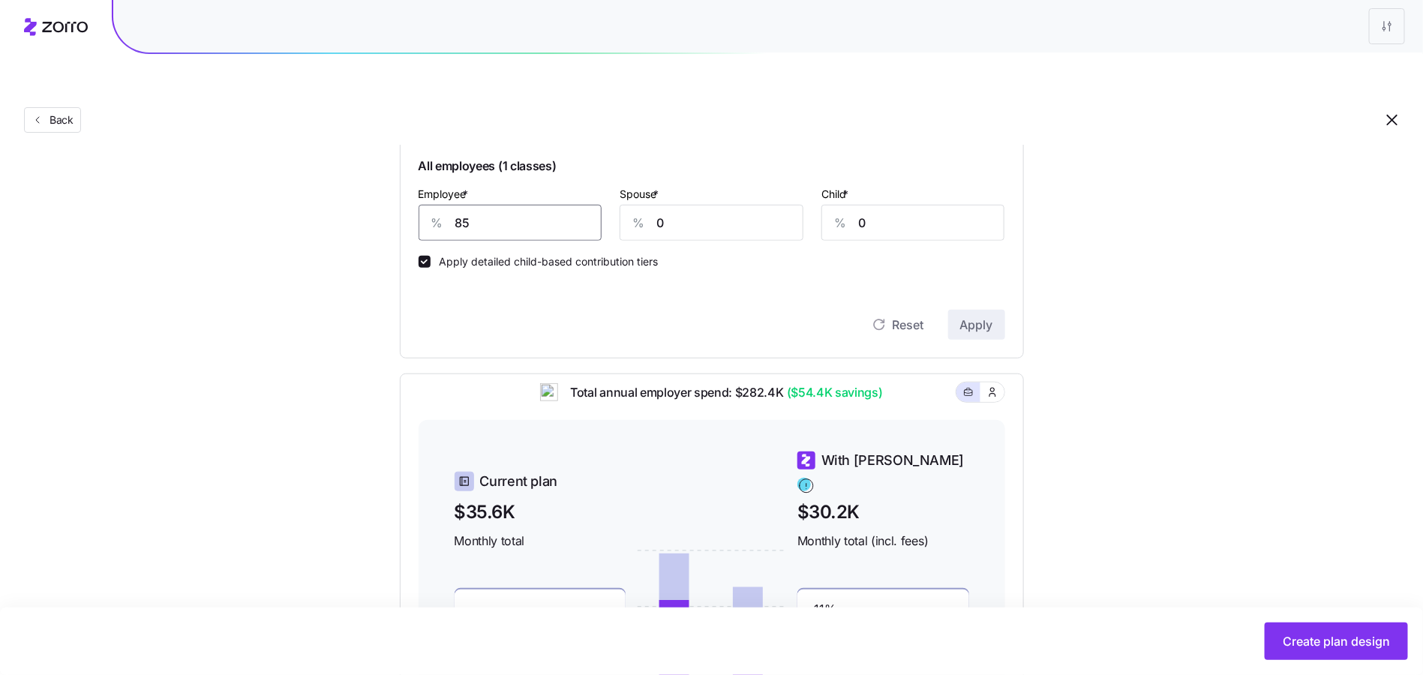
click at [498, 205] on input "85" at bounding box center [510, 223] width 184 height 36
type input "100"
click at [974, 316] on span "Apply" at bounding box center [976, 325] width 33 height 18
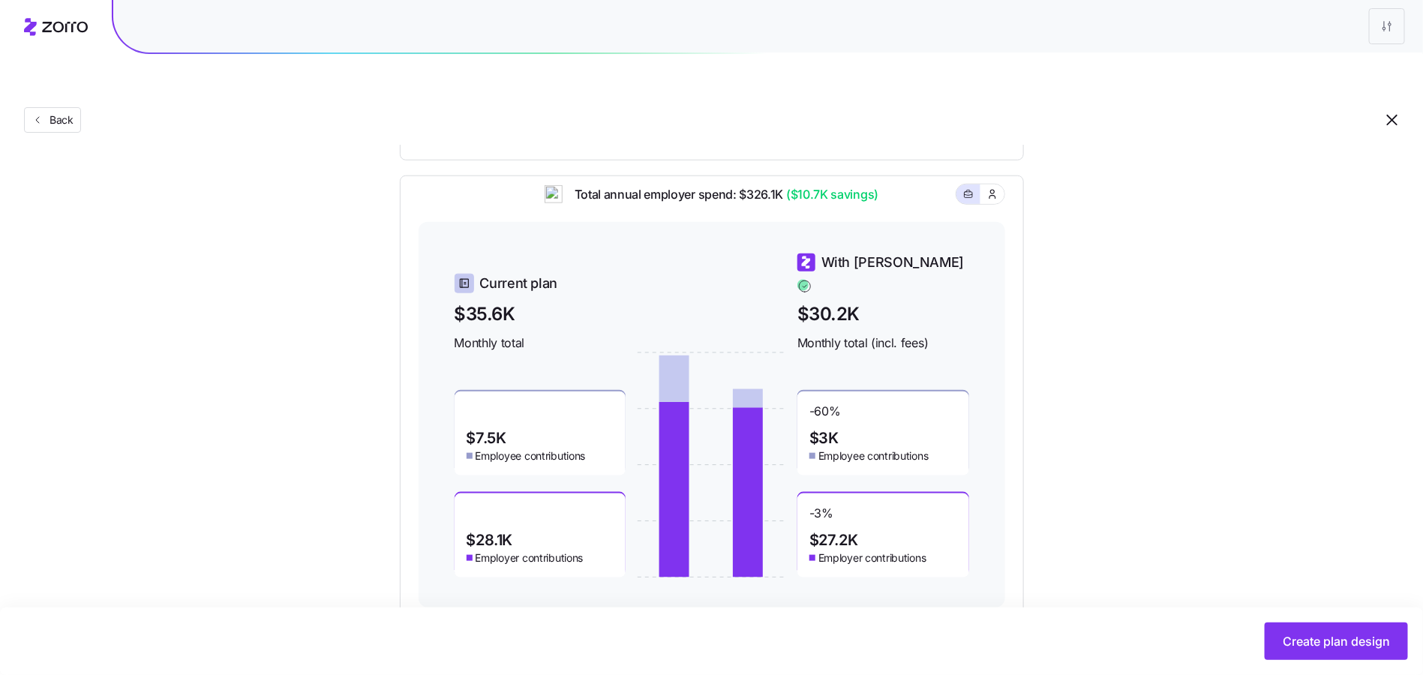
scroll to position [648, 0]
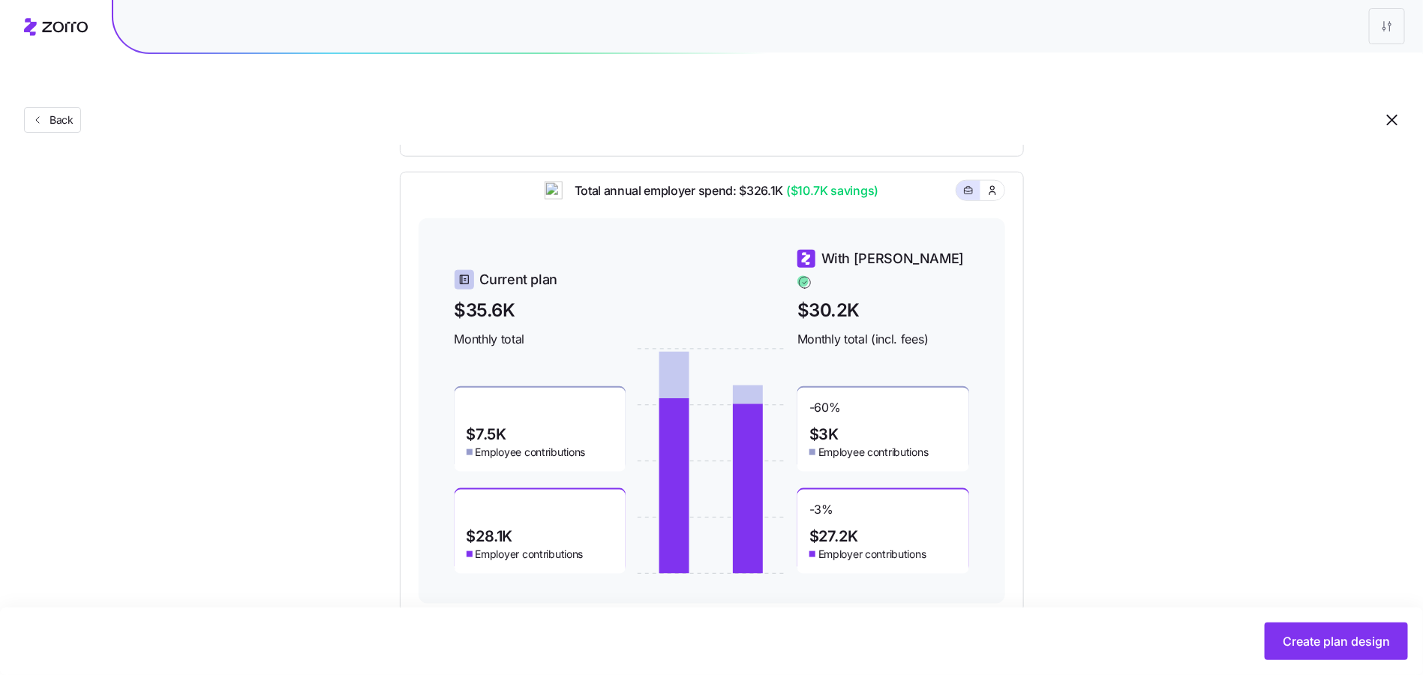
click at [1339, 662] on div "Create plan design" at bounding box center [711, 640] width 1423 height 67
click at [1337, 644] on span "Create plan design" at bounding box center [1335, 641] width 107 height 18
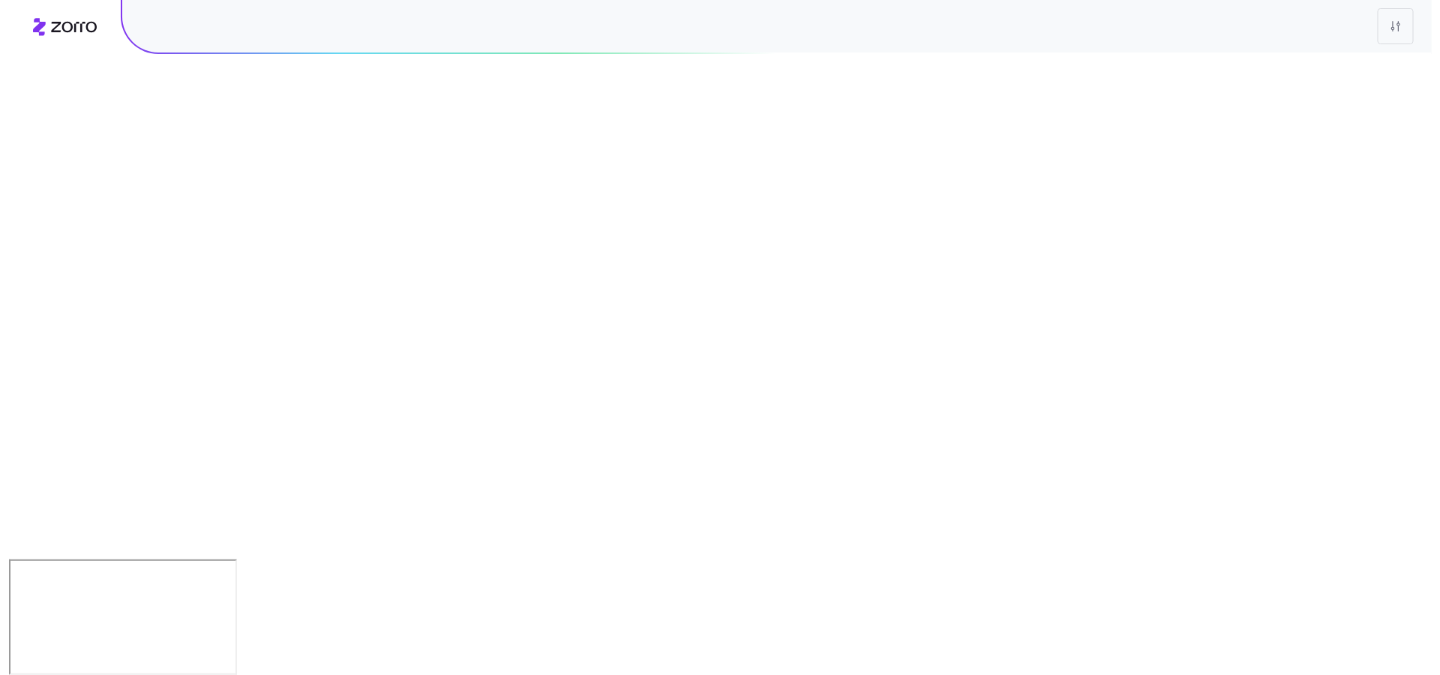
scroll to position [0, 0]
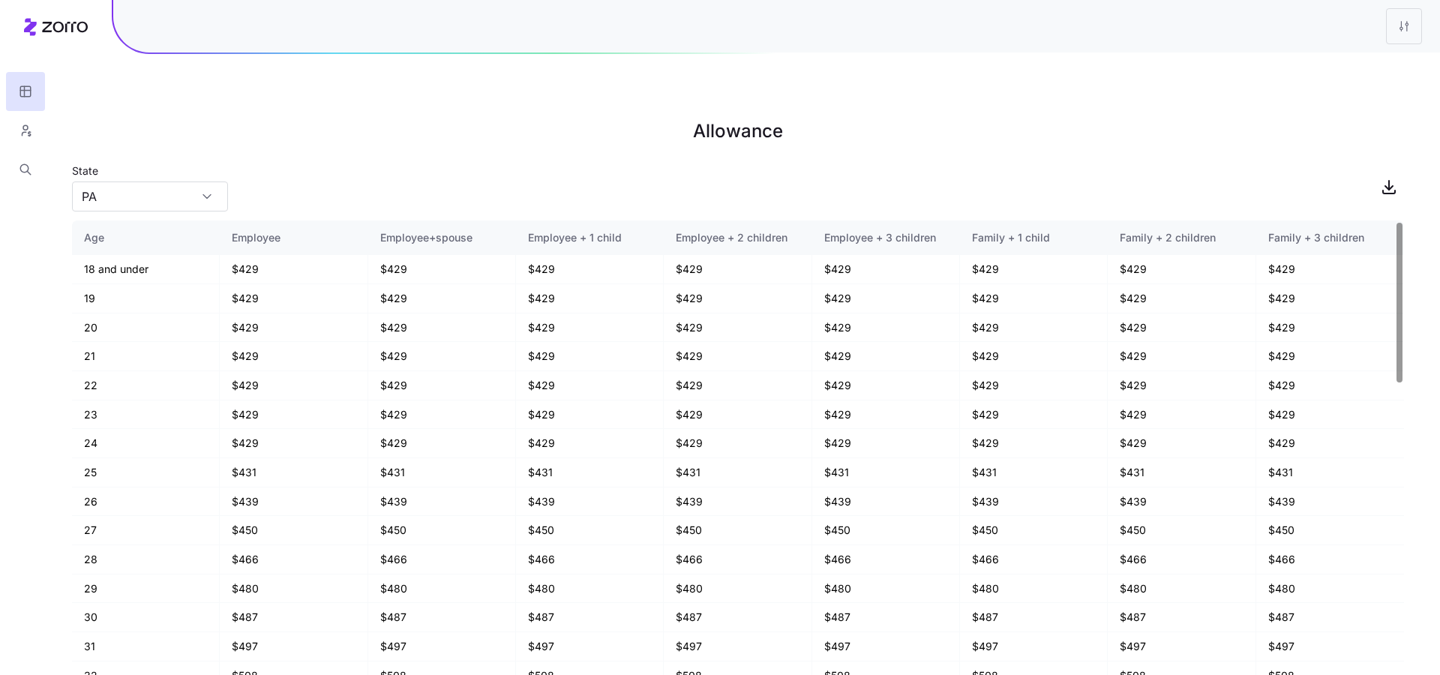
click at [1372, 161] on div "State PA" at bounding box center [738, 186] width 1332 height 51
click at [1386, 178] on icon "button" at bounding box center [1389, 187] width 18 height 18
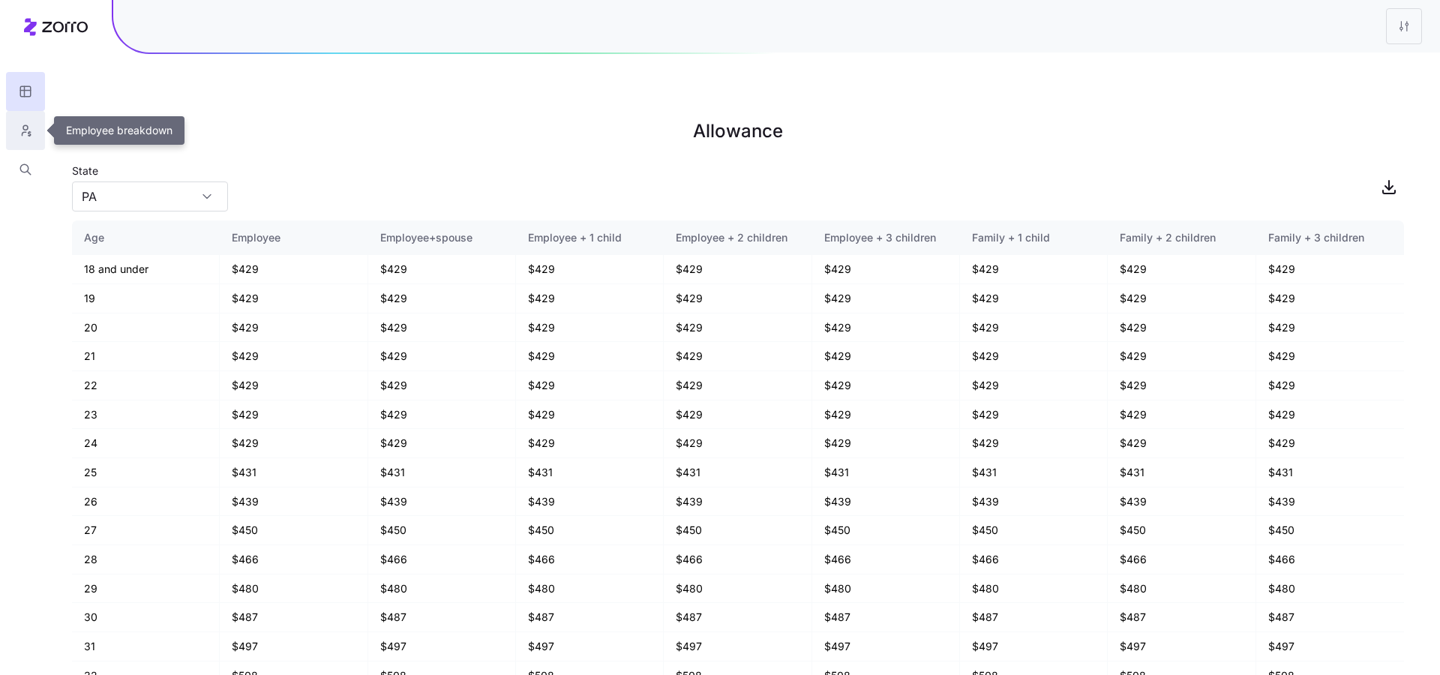
click at [23, 134] on icon "button" at bounding box center [25, 130] width 13 height 15
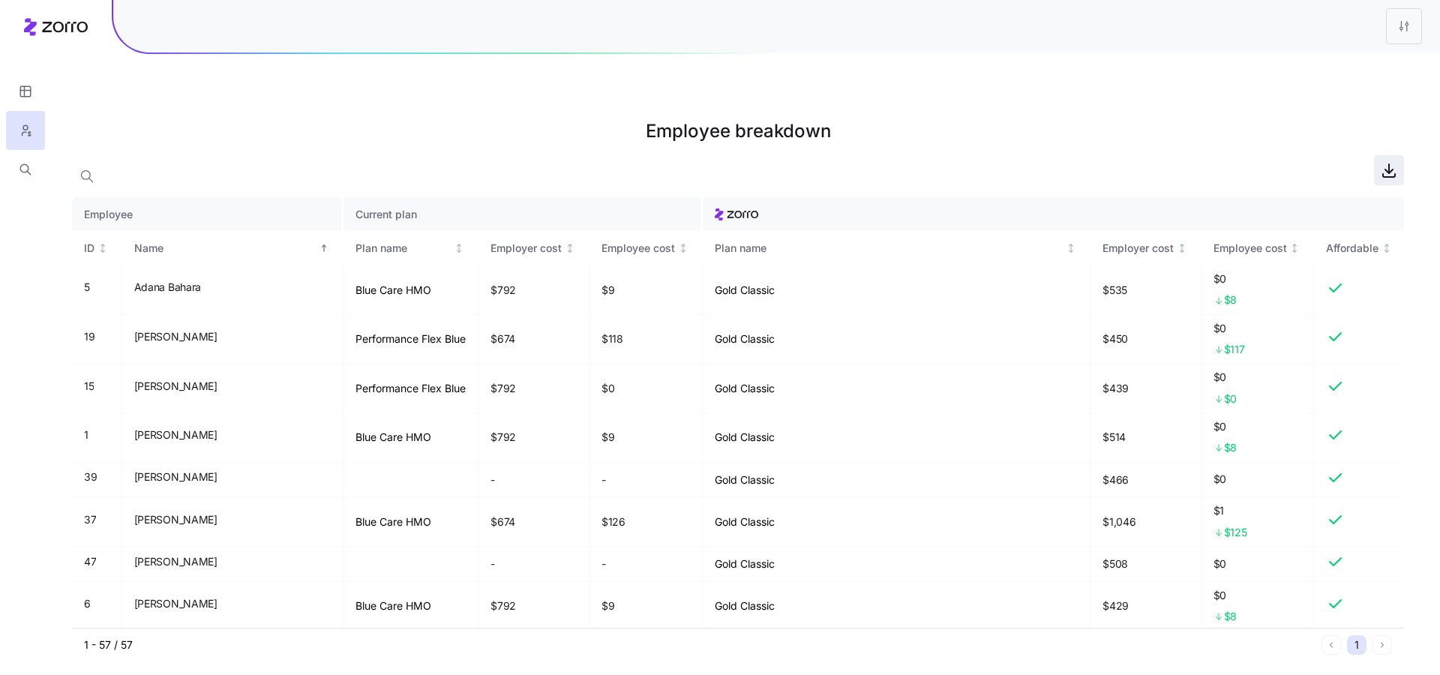
click at [1396, 161] on icon "button" at bounding box center [1389, 170] width 18 height 18
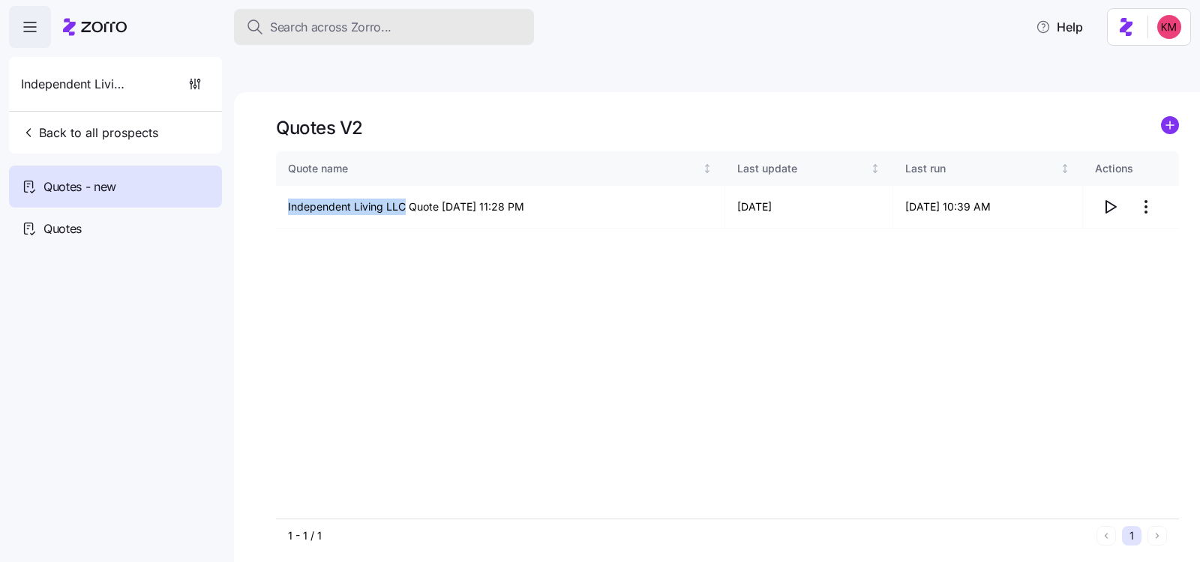
click at [289, 16] on button "Search across Zorro..." at bounding box center [384, 27] width 300 height 36
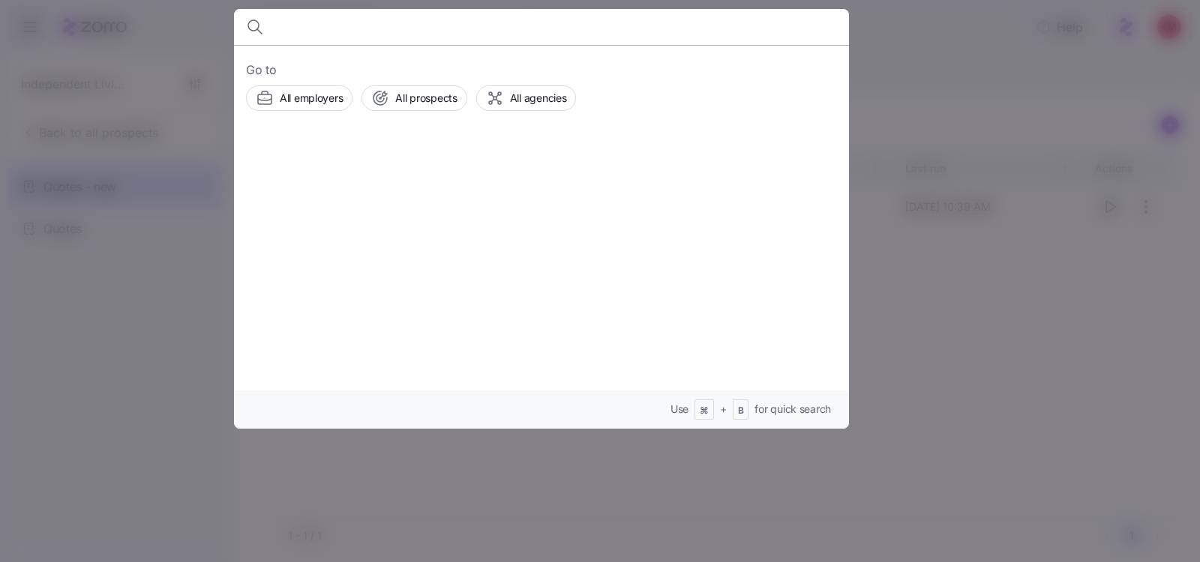
click at [289, 27] on input at bounding box center [468, 27] width 384 height 36
click at [139, 213] on div at bounding box center [600, 281] width 1200 height 562
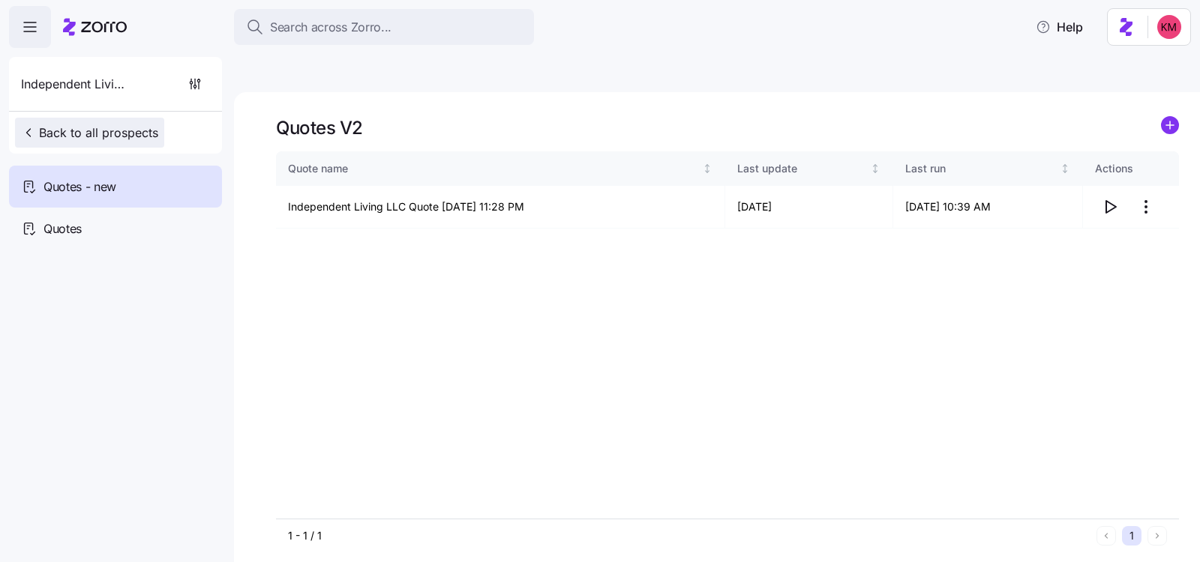
click at [109, 126] on span "Back to all prospects" at bounding box center [89, 133] width 137 height 18
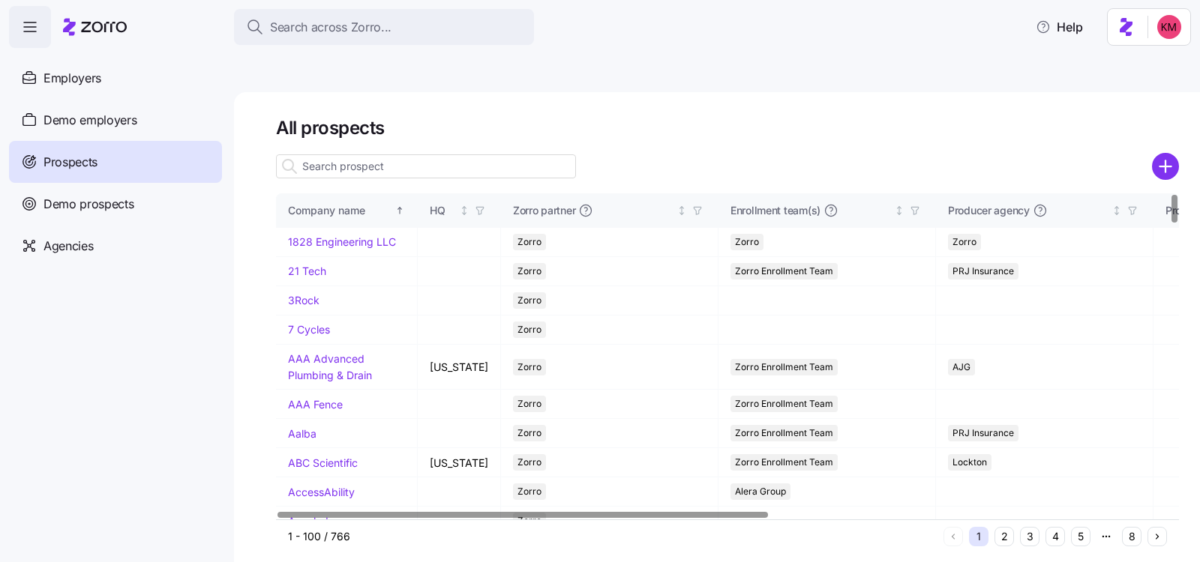
drag, startPoint x: 479, startPoint y: 144, endPoint x: 429, endPoint y: 141, distance: 50.3
click at [476, 151] on div at bounding box center [426, 166] width 300 height 30
click at [424, 154] on input at bounding box center [426, 166] width 300 height 24
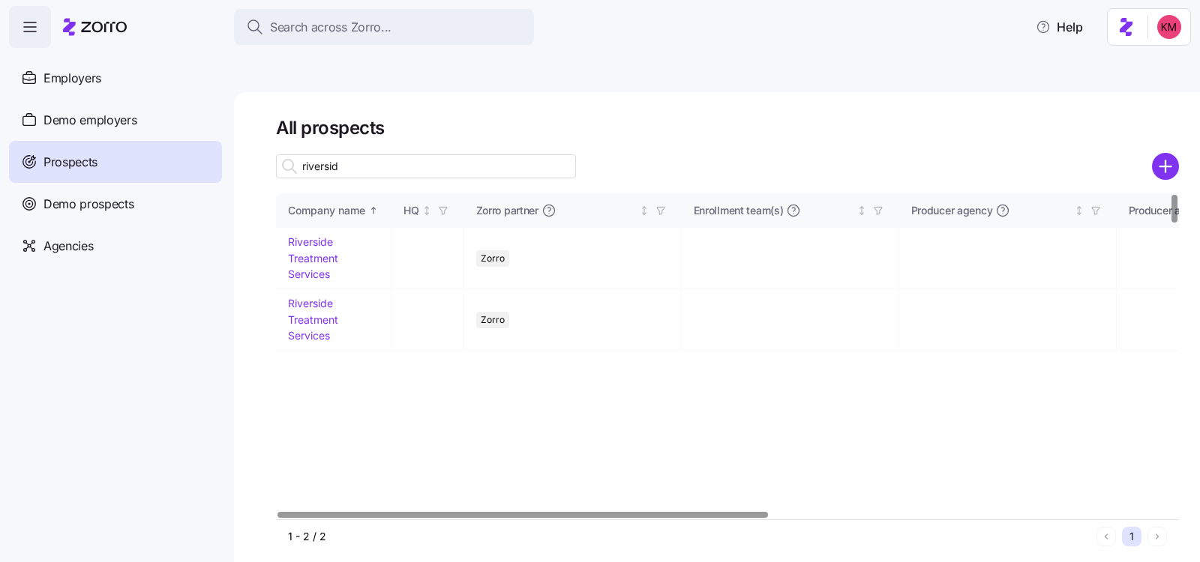
click at [432, 154] on input "riverside" at bounding box center [426, 166] width 300 height 24
type input "riverside"
click at [305, 231] on td "Riverside Treatment Services" at bounding box center [333, 258] width 115 height 61
click at [309, 235] on link "Riverside Treatment Services" at bounding box center [313, 257] width 50 height 45
click at [310, 235] on link "Riverside Treatment Services" at bounding box center [313, 257] width 50 height 45
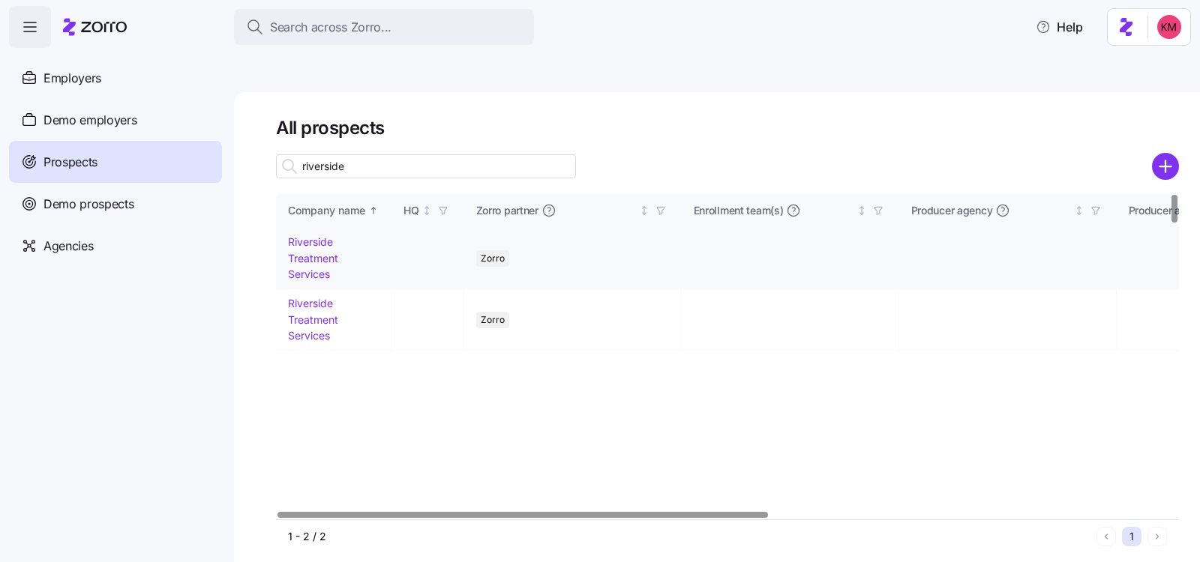
click at [310, 235] on link "Riverside Treatment Services" at bounding box center [313, 257] width 50 height 45
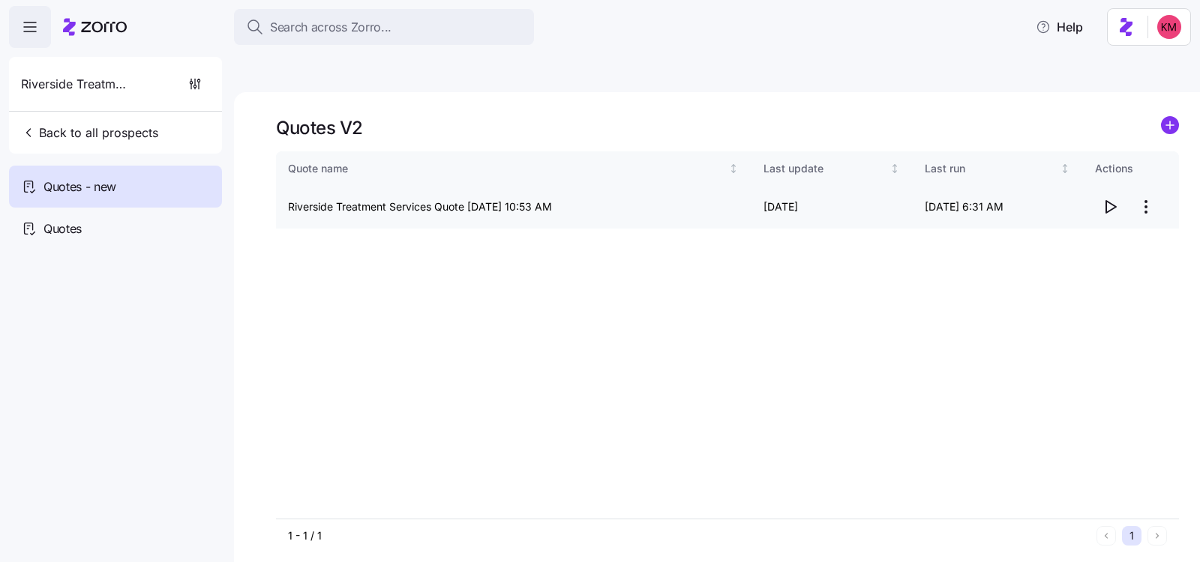
click at [1107, 201] on icon "button" at bounding box center [1111, 207] width 10 height 12
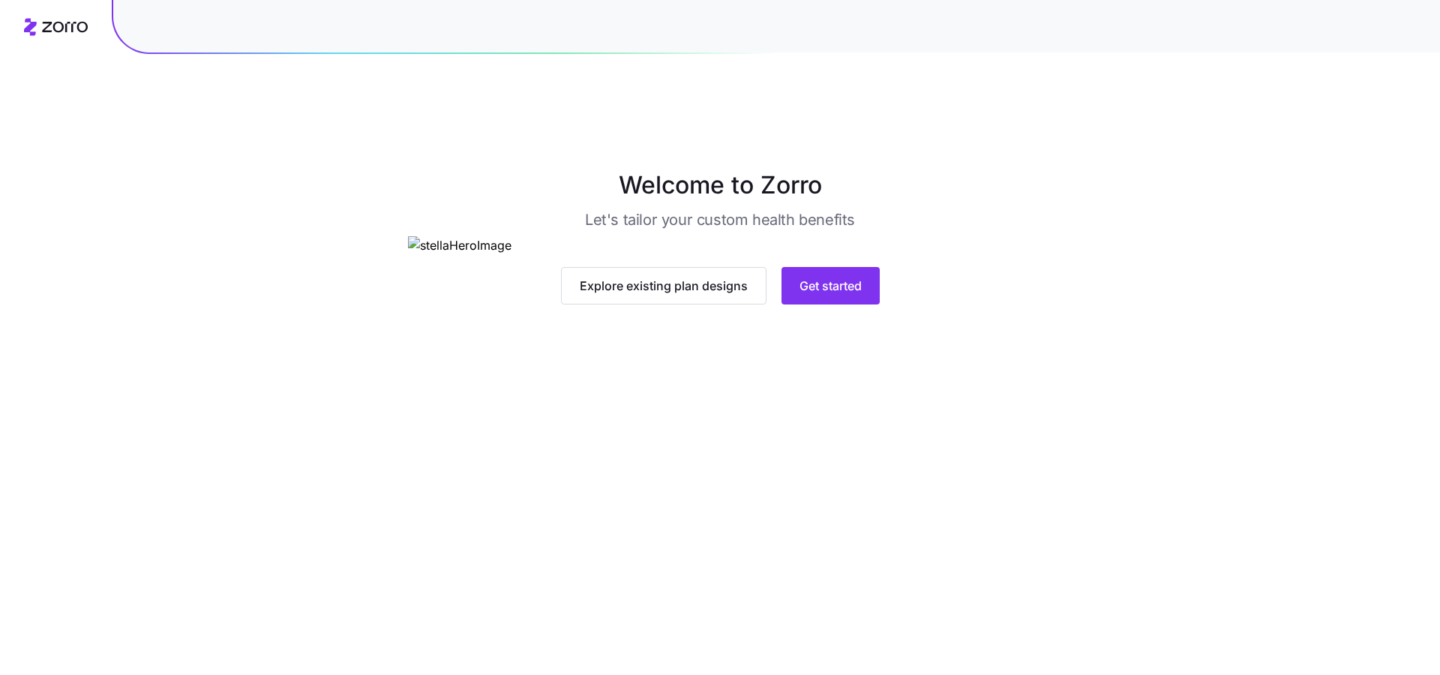
click at [805, 579] on main "Welcome to Zorro Let's tailor your custom health benefits Explore existing plan…" at bounding box center [720, 372] width 1440 height 675
click at [807, 304] on button "Get started" at bounding box center [830, 285] width 98 height 37
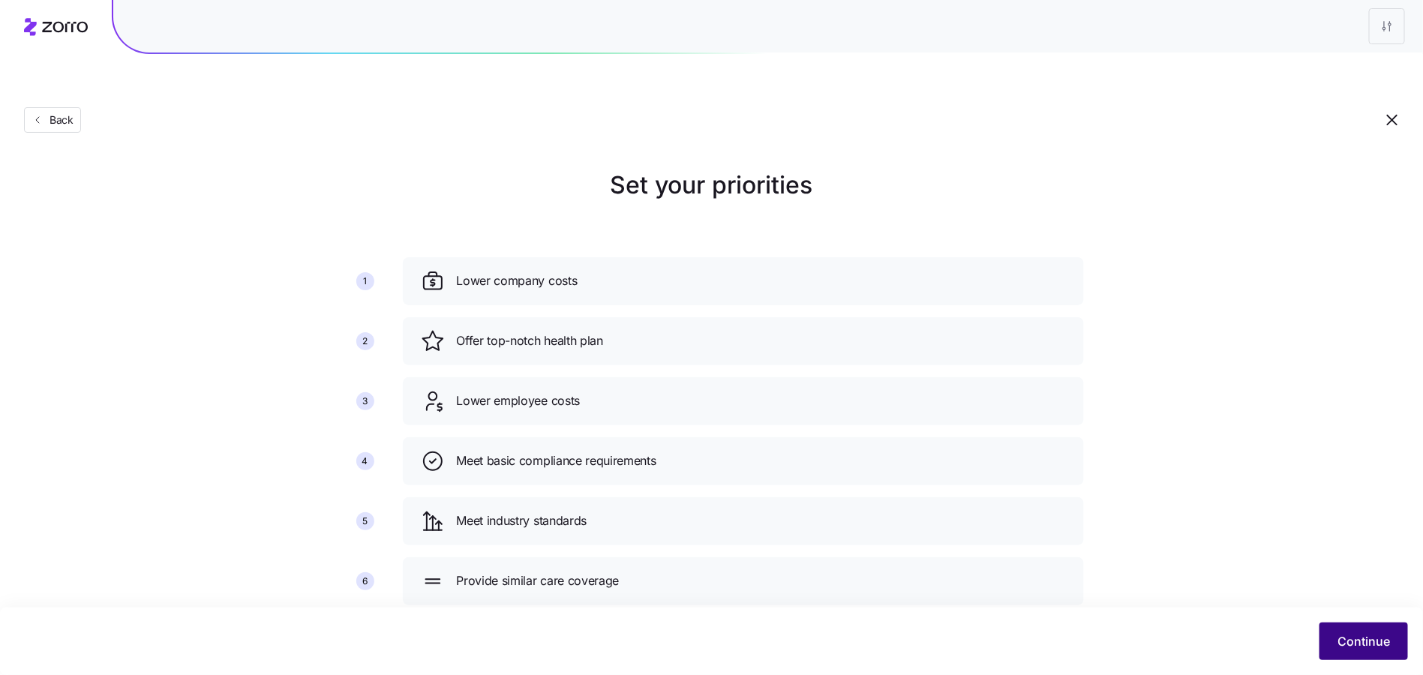
click at [1376, 642] on span "Continue" at bounding box center [1363, 641] width 52 height 18
